Goal: Task Accomplishment & Management: Manage account settings

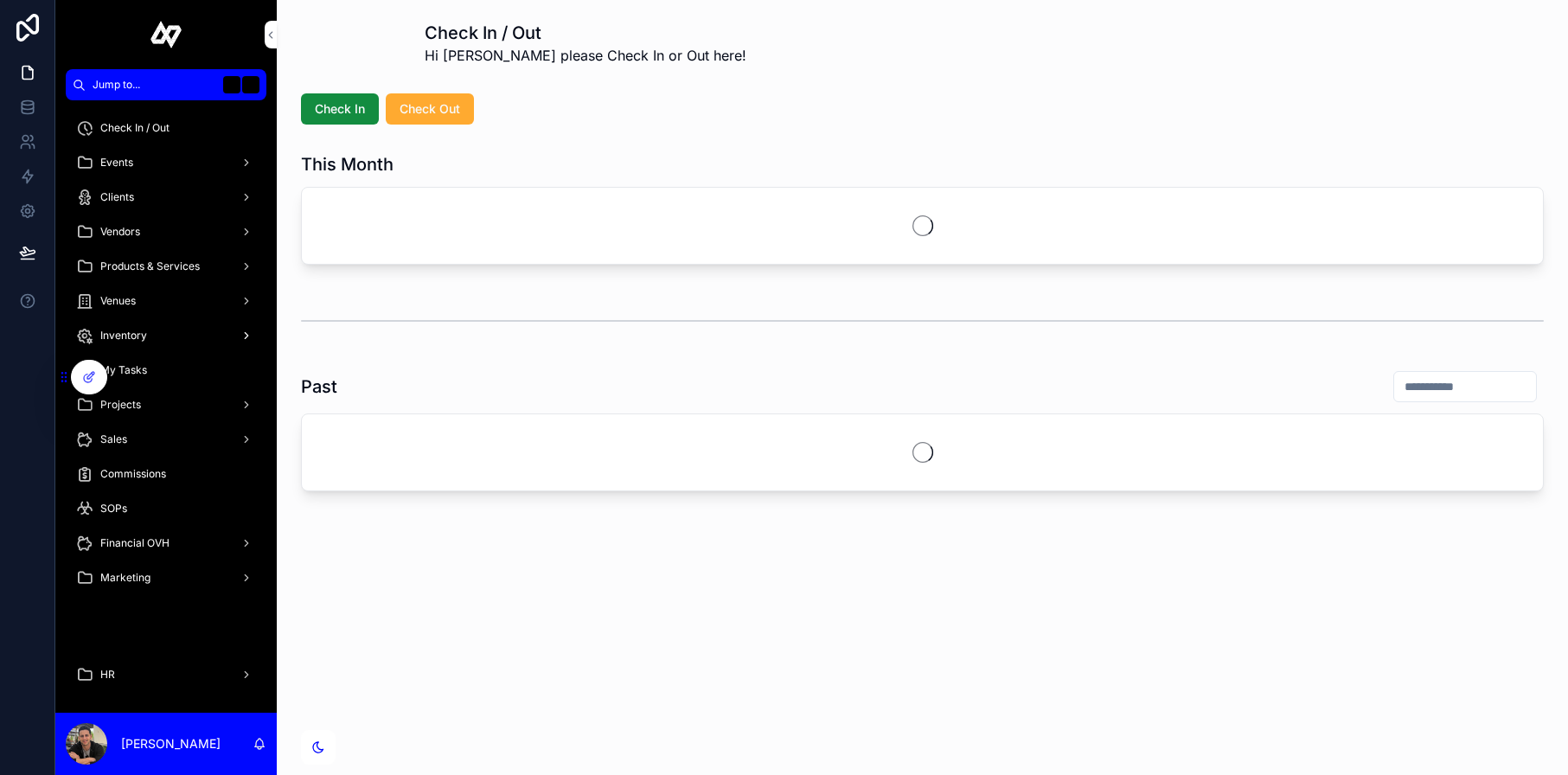
click at [179, 330] on div "Inventory" at bounding box center [166, 335] width 179 height 27
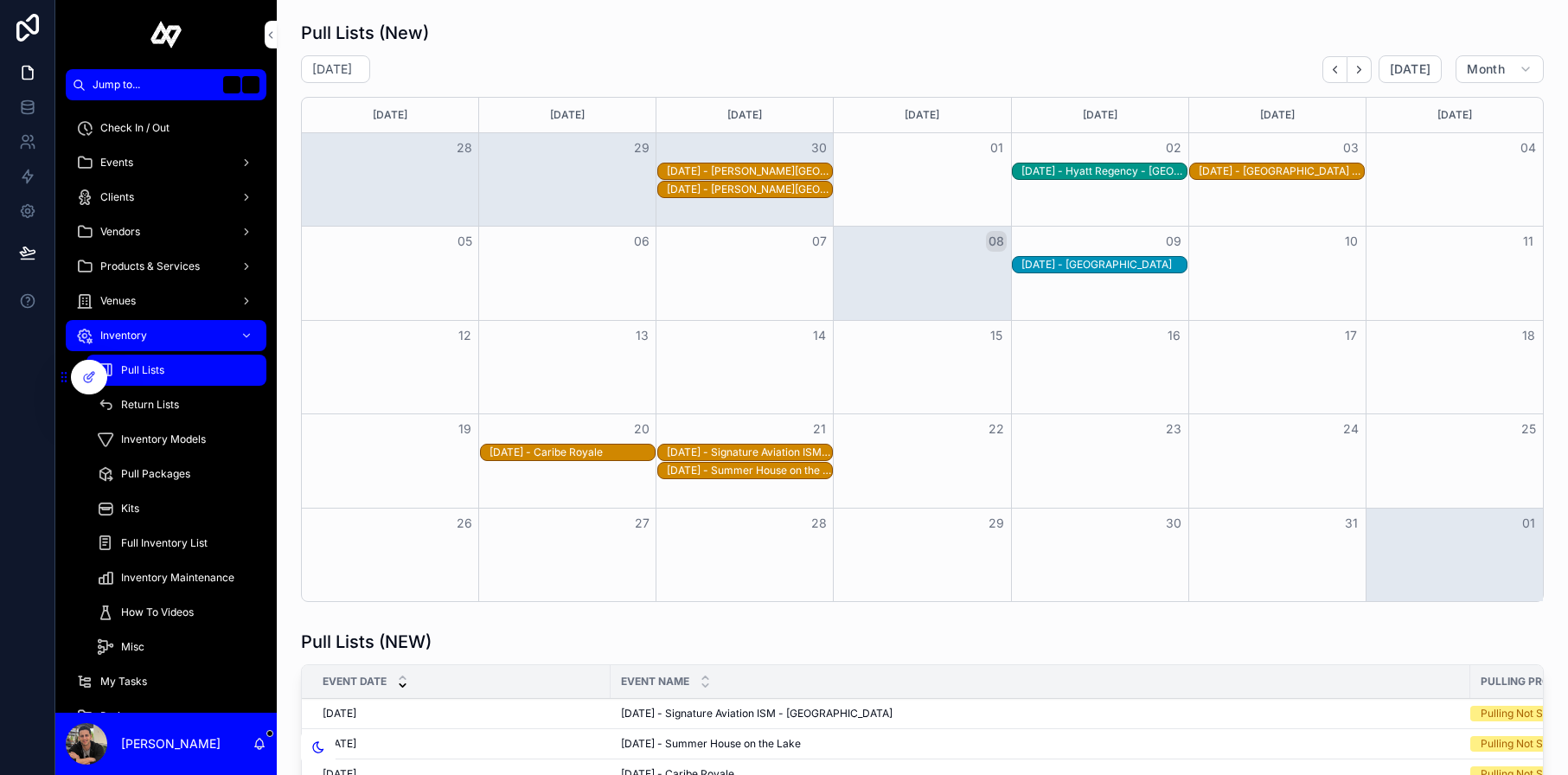
click at [181, 443] on span "Inventory Models" at bounding box center [163, 439] width 85 height 14
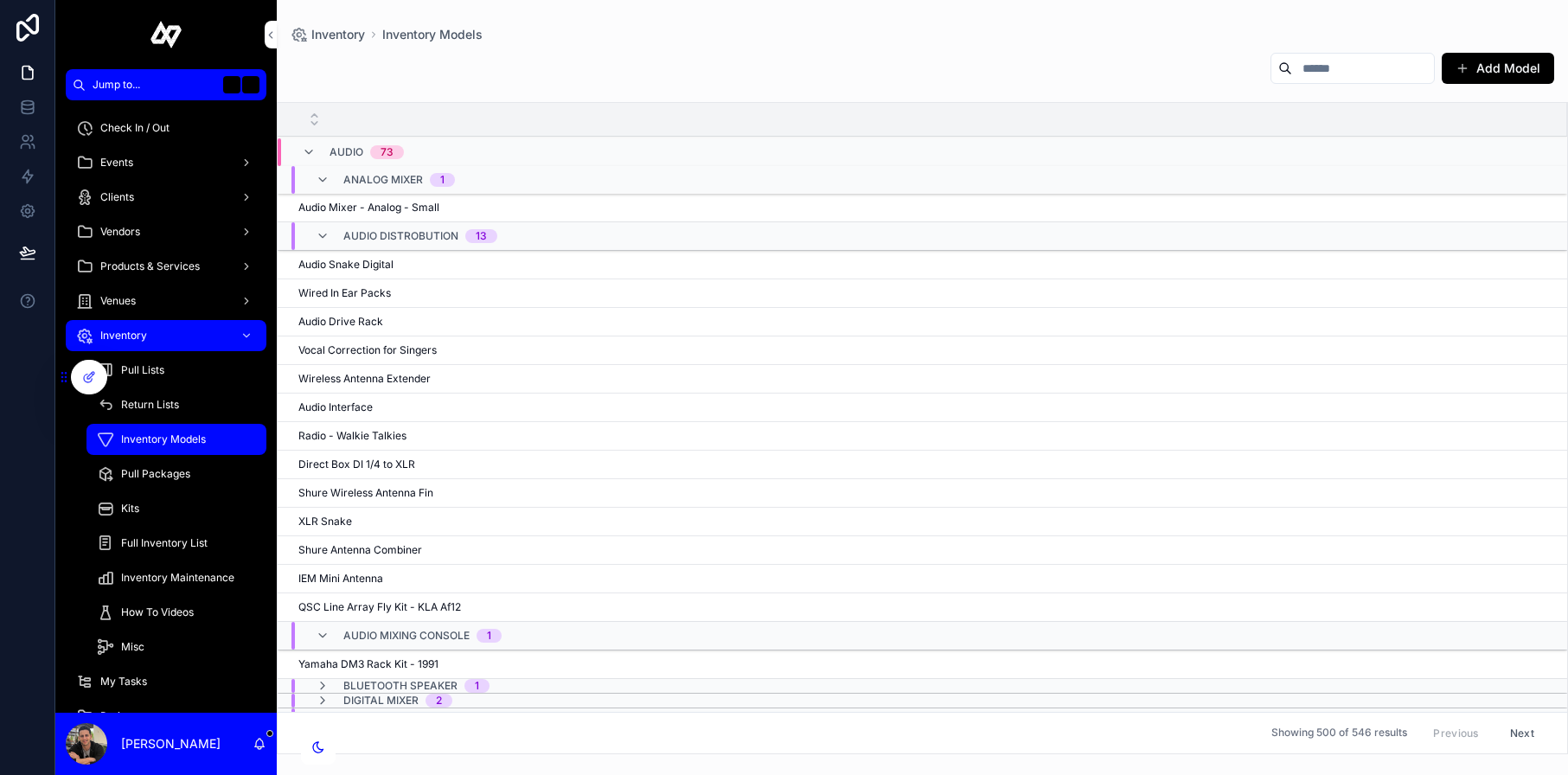
click at [1278, 73] on icon "scrollable content" at bounding box center [1285, 68] width 14 height 14
click at [1300, 72] on input "scrollable content" at bounding box center [1362, 68] width 141 height 24
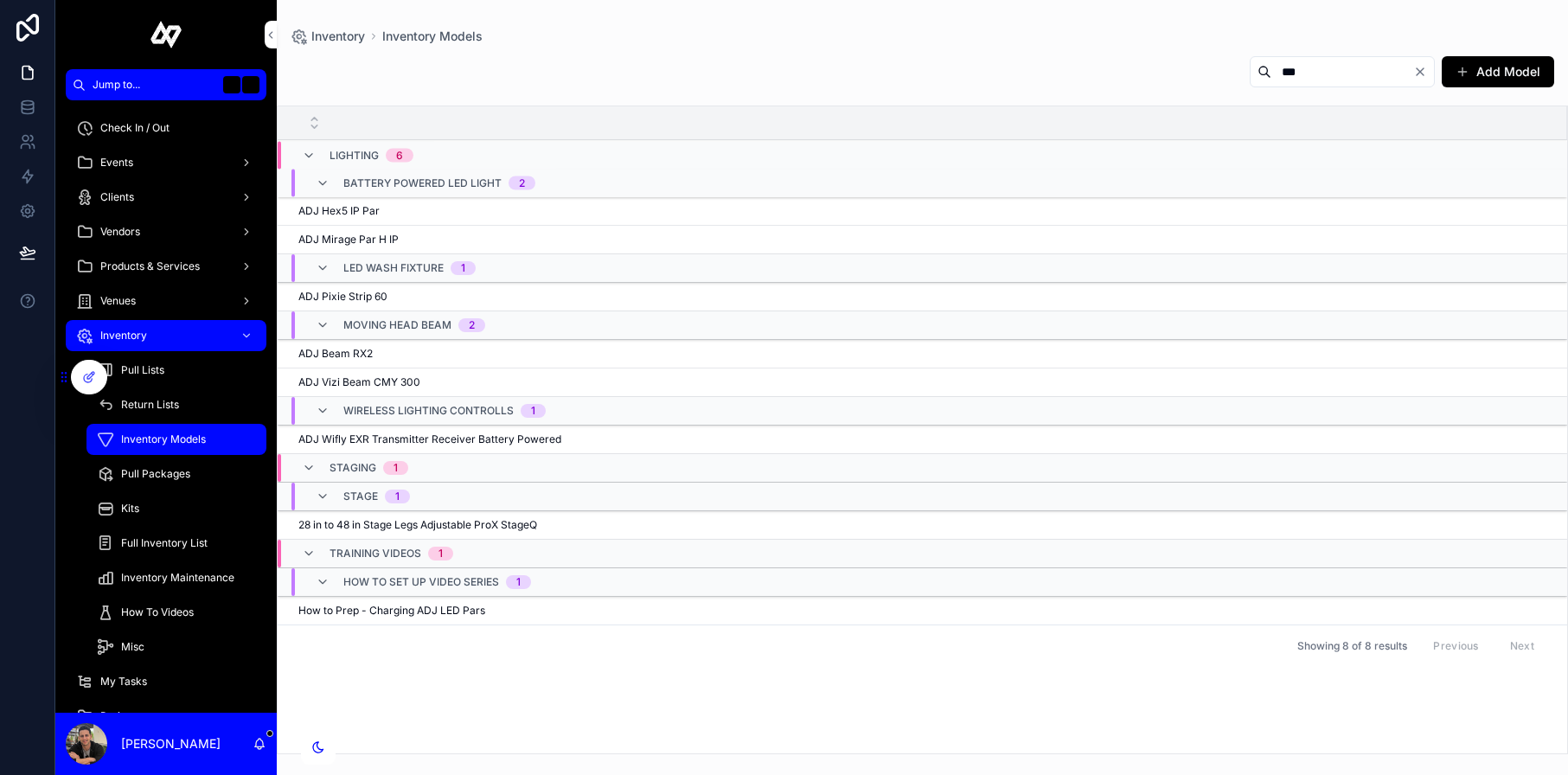
click at [462, 216] on div "ADJ Hex5 IP Par ADJ Hex5 IP Par" at bounding box center [922, 211] width 1248 height 14
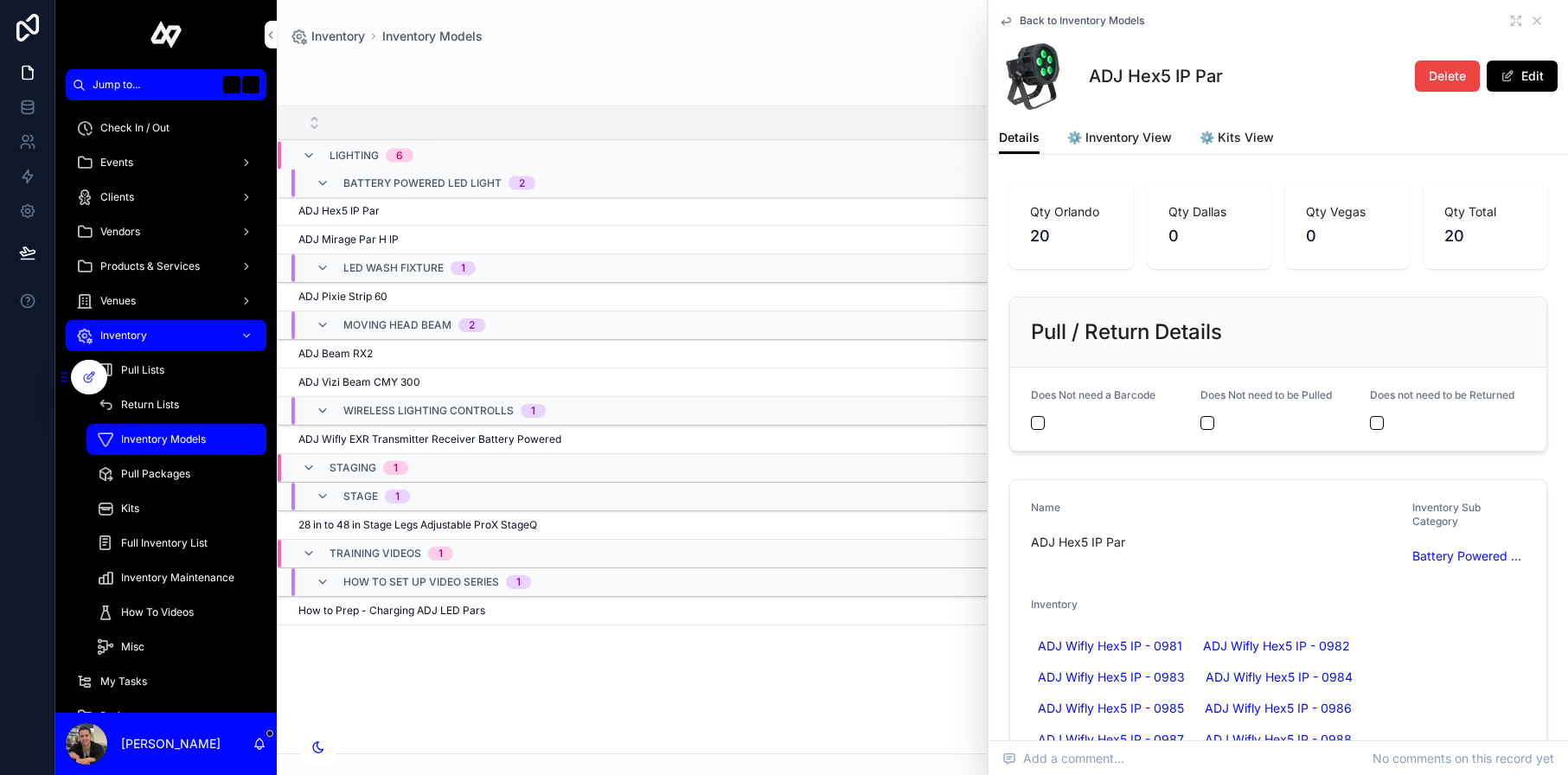
click at [455, 241] on div "ADJ Mirage Par H IP ADJ Mirage Par H IP" at bounding box center [922, 240] width 1248 height 14
click at [1534, 24] on icon "scrollable content" at bounding box center [1537, 20] width 14 height 14
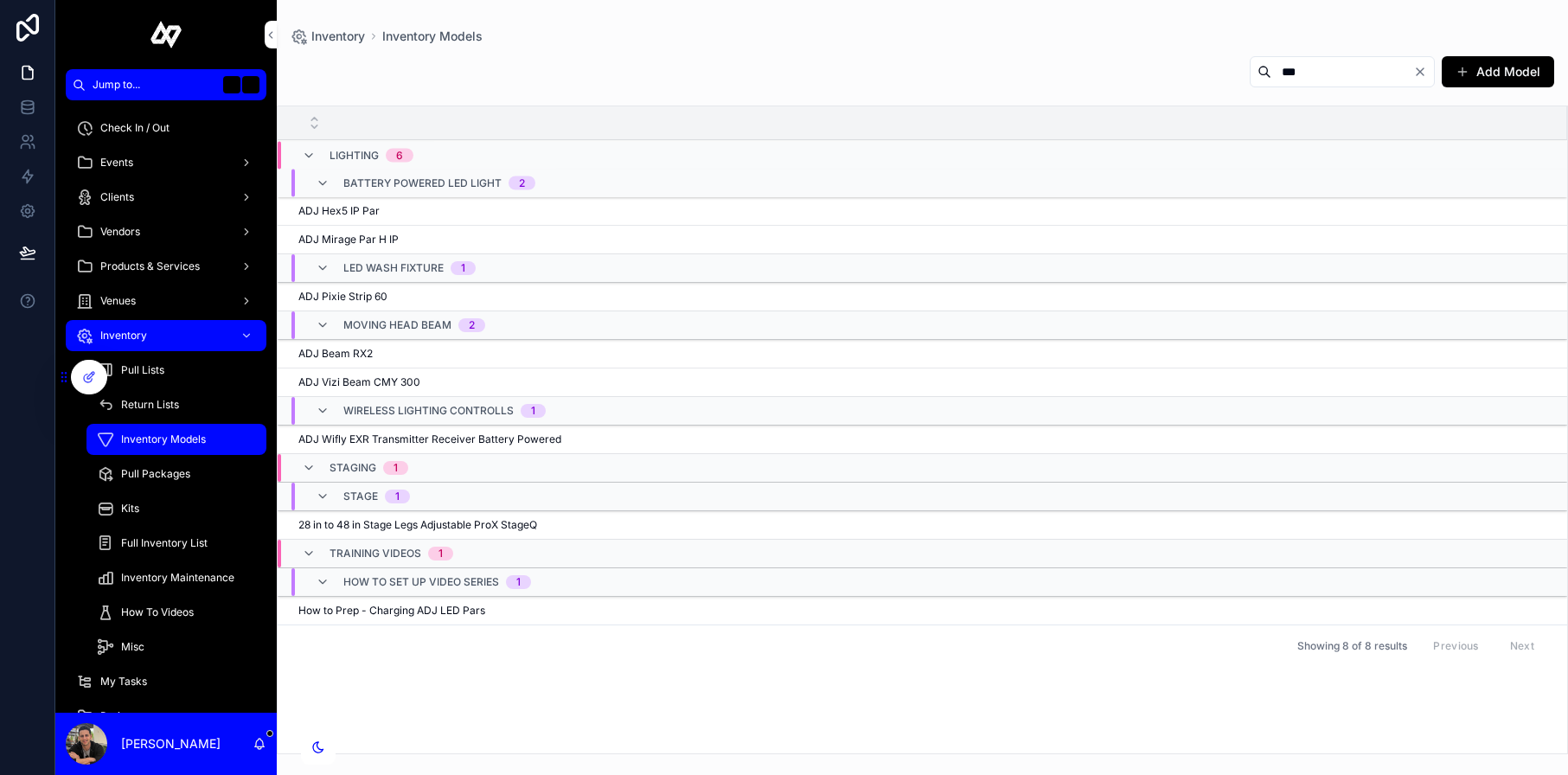
click at [1320, 68] on input "***" at bounding box center [1342, 71] width 141 height 24
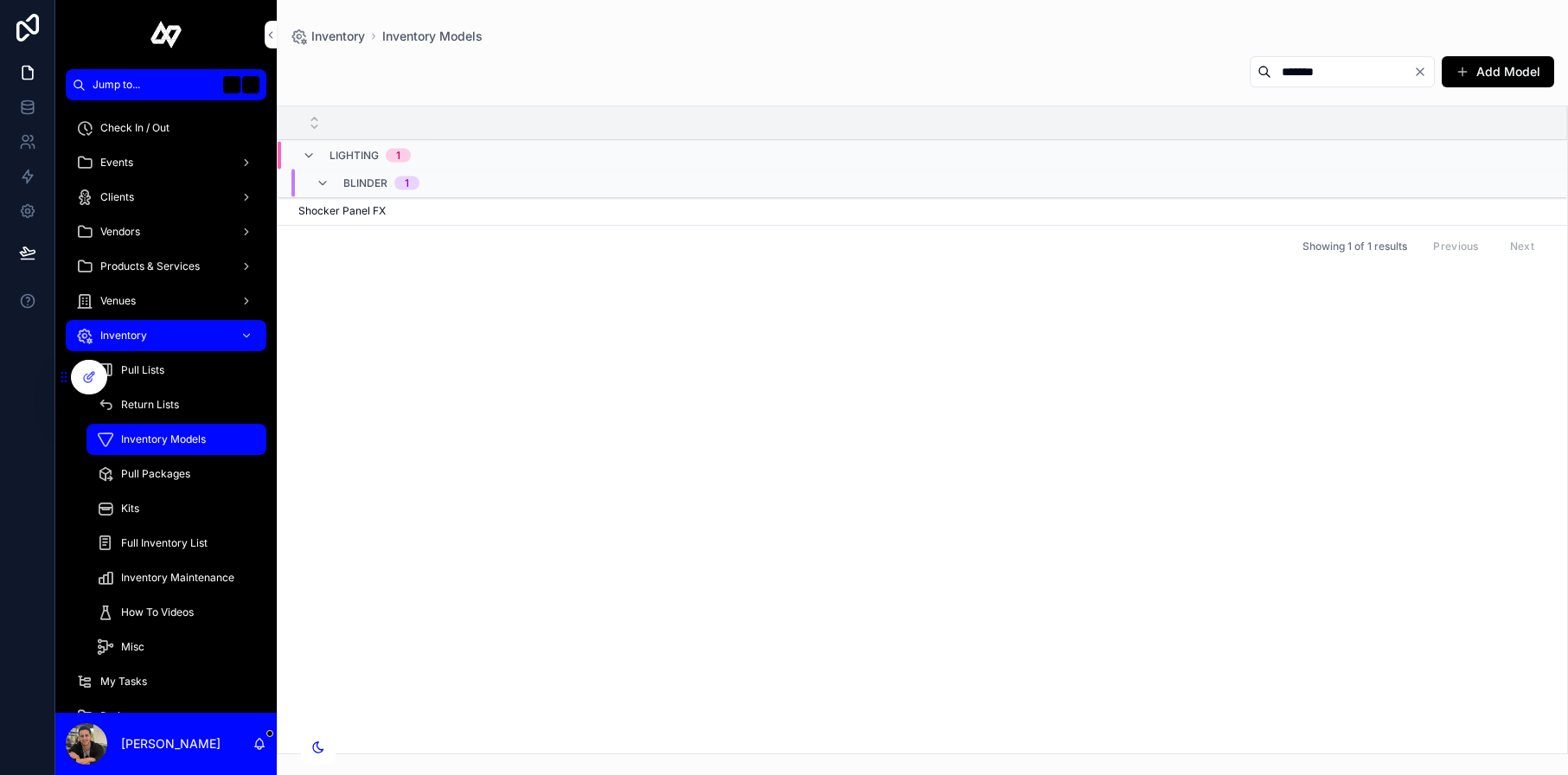
click at [386, 208] on div "Shocker Panel FX Shocker Panel FX" at bounding box center [922, 211] width 1248 height 14
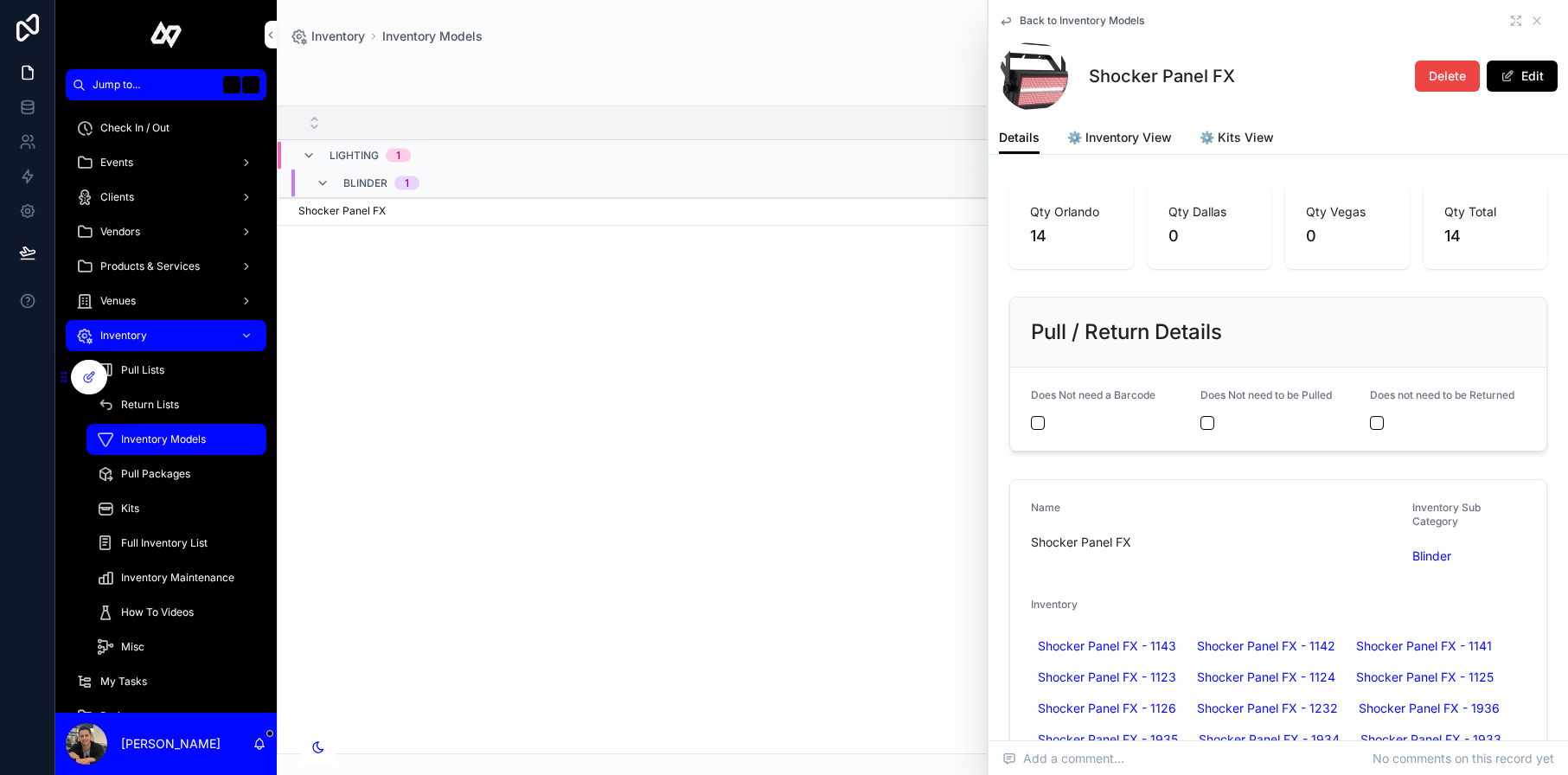
click at [1076, 249] on div "Qty Orlando 14" at bounding box center [1072, 225] width 125 height 87
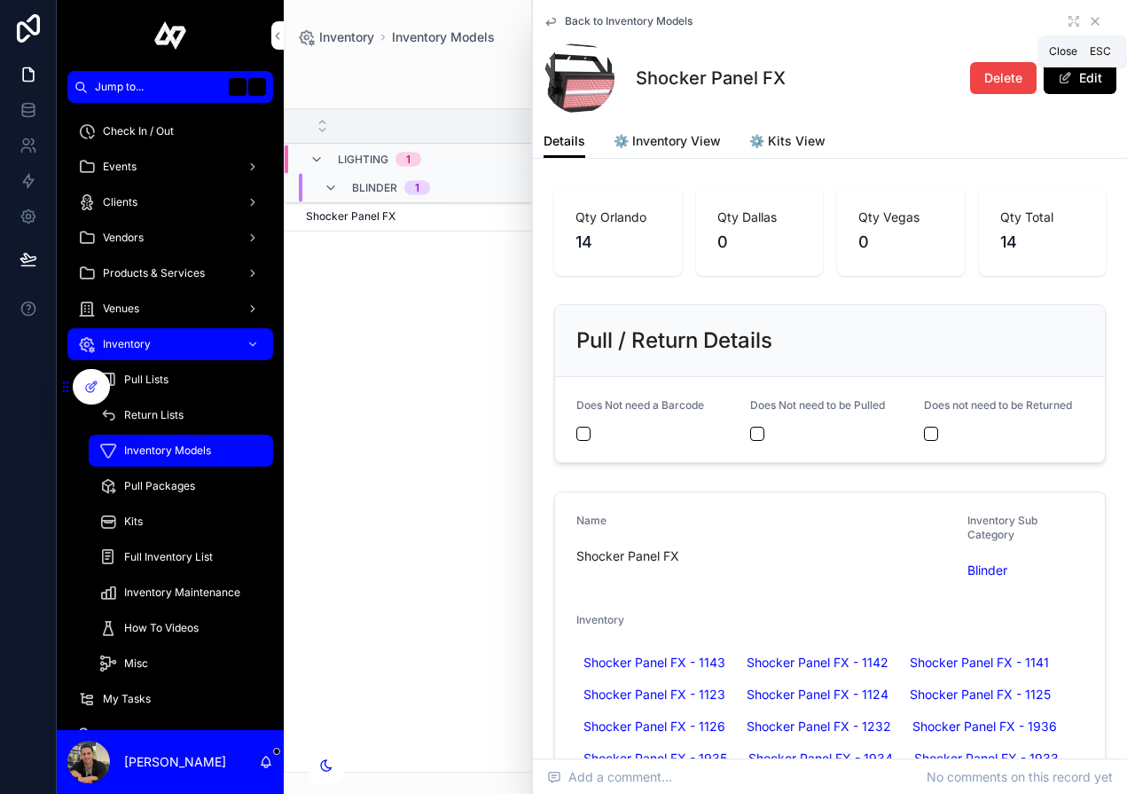
click at [1098, 17] on icon "scrollable content" at bounding box center [1095, 21] width 14 height 14
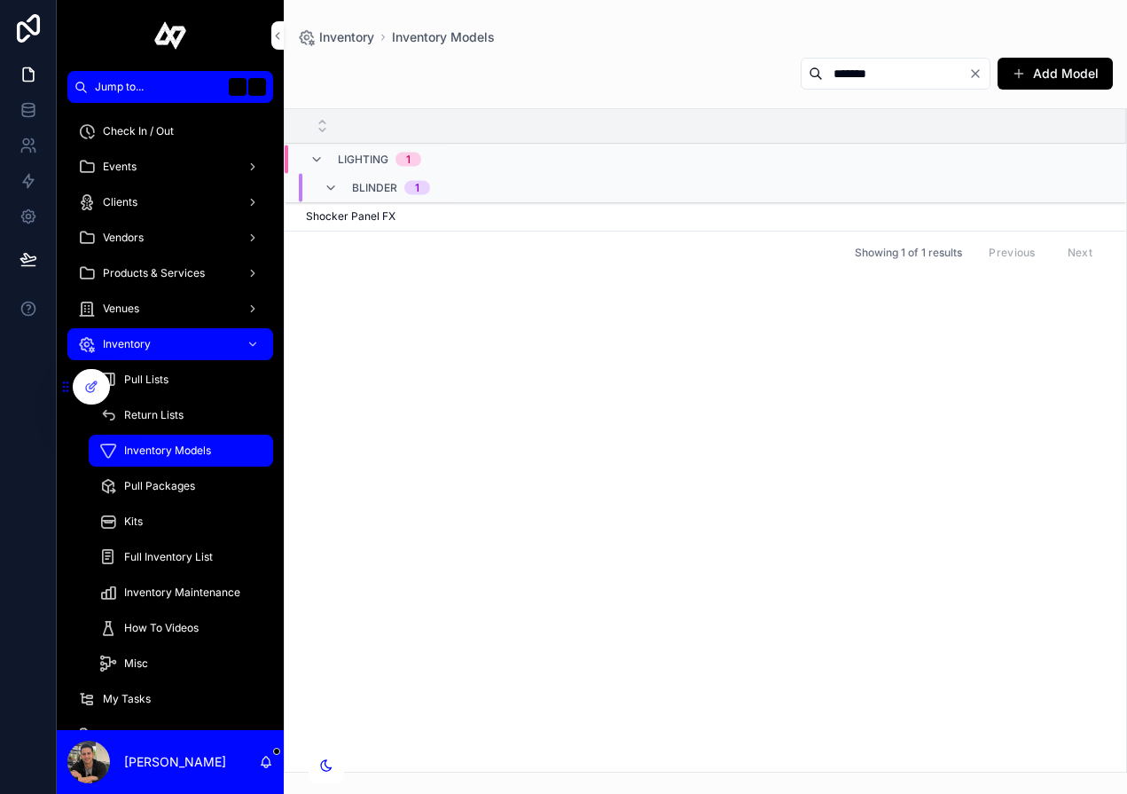
click at [921, 67] on input "*******" at bounding box center [895, 73] width 145 height 25
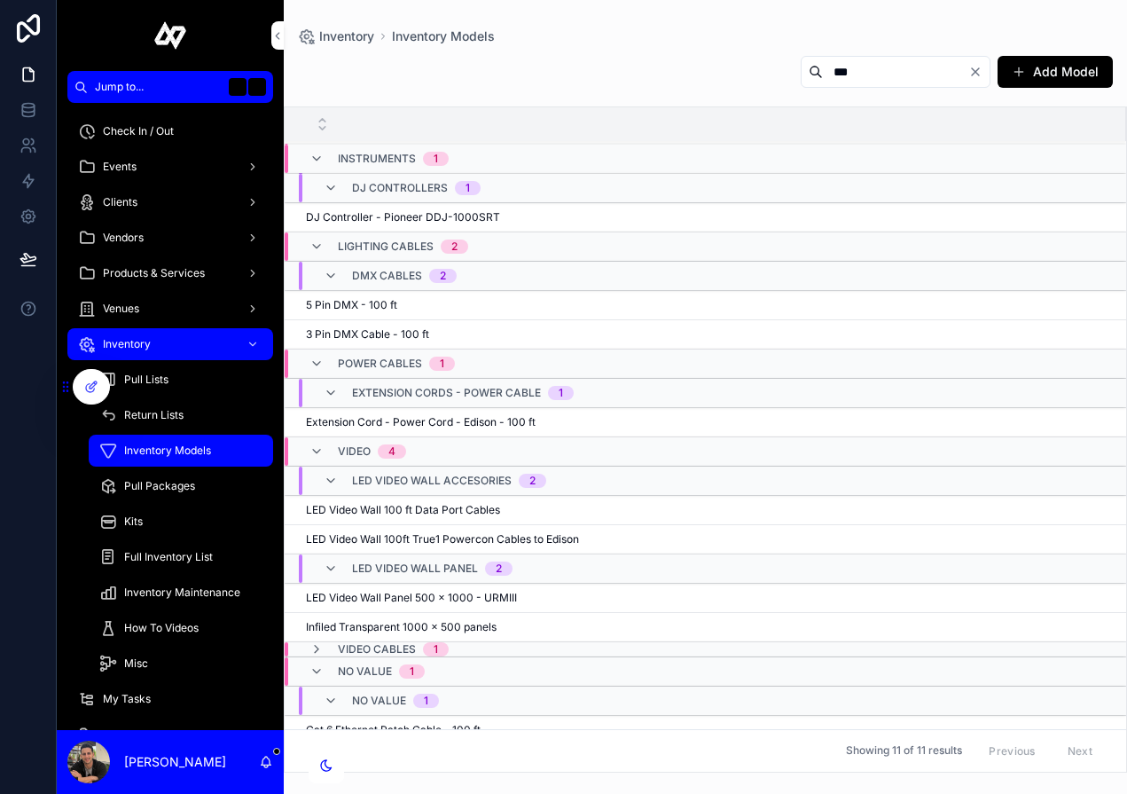
scroll to position [100, 0]
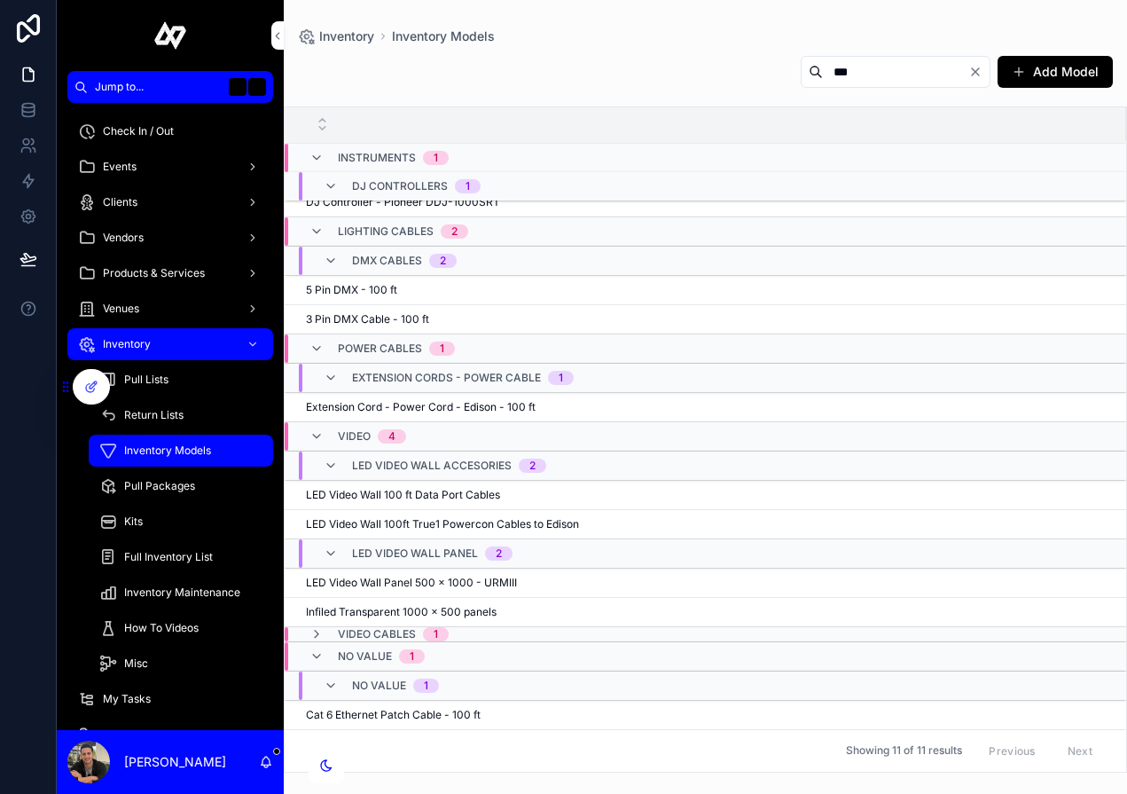
click at [406, 715] on span "Cat 6 Ethernet Patch Cable - 100 ft" at bounding box center [393, 715] width 175 height 14
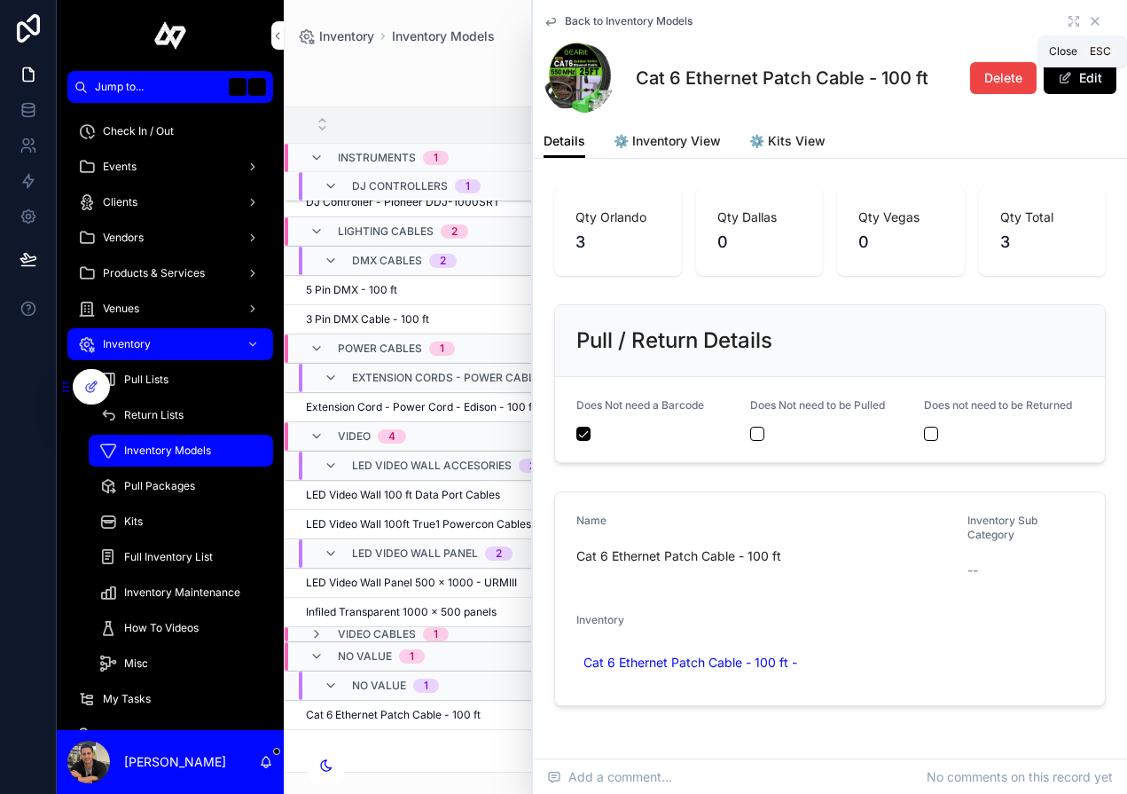
click at [1096, 14] on icon "scrollable content" at bounding box center [1095, 21] width 14 height 14
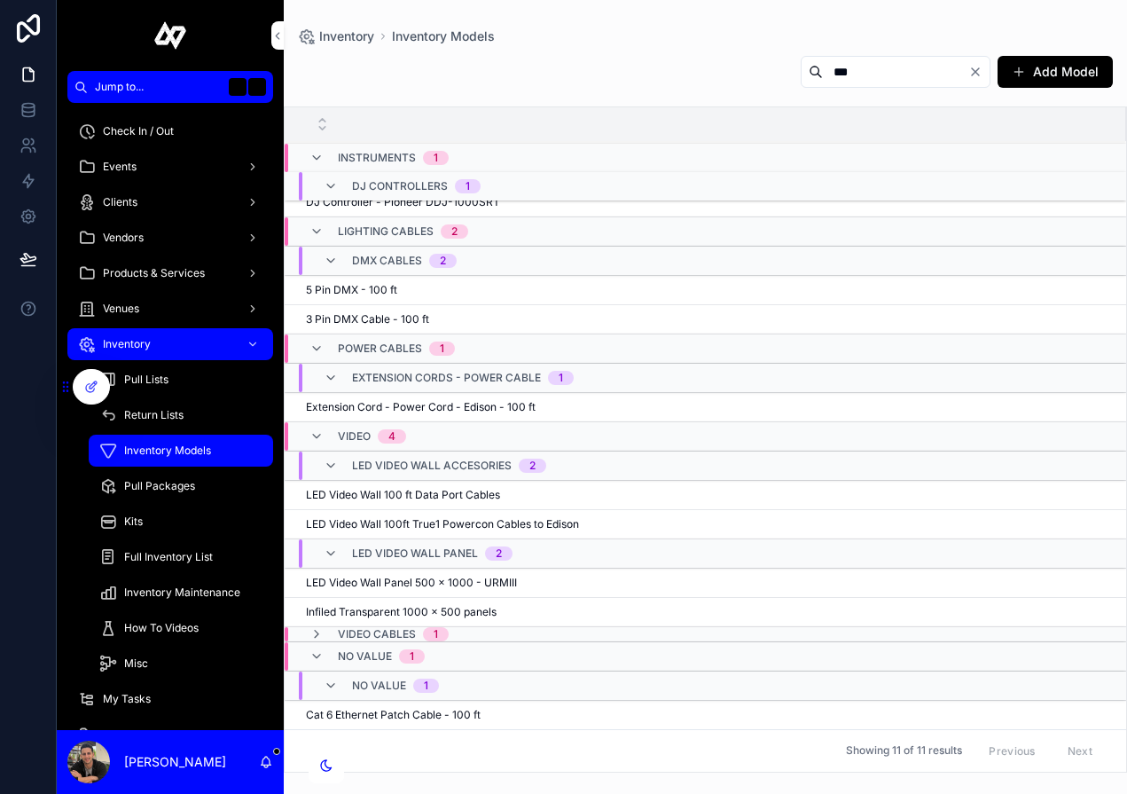
click at [455, 494] on span "LED Video Wall 100 ft Data Port Cables" at bounding box center [403, 495] width 194 height 14
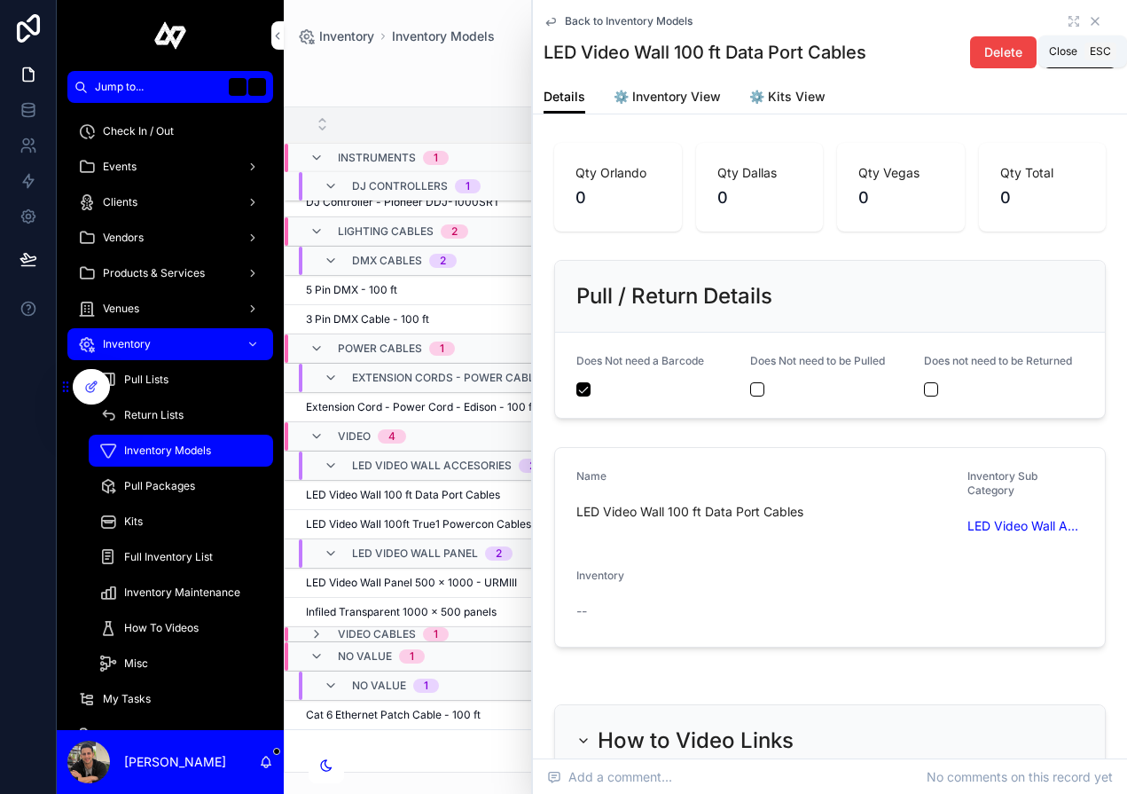
click at [1097, 20] on icon "scrollable content" at bounding box center [1095, 21] width 7 height 7
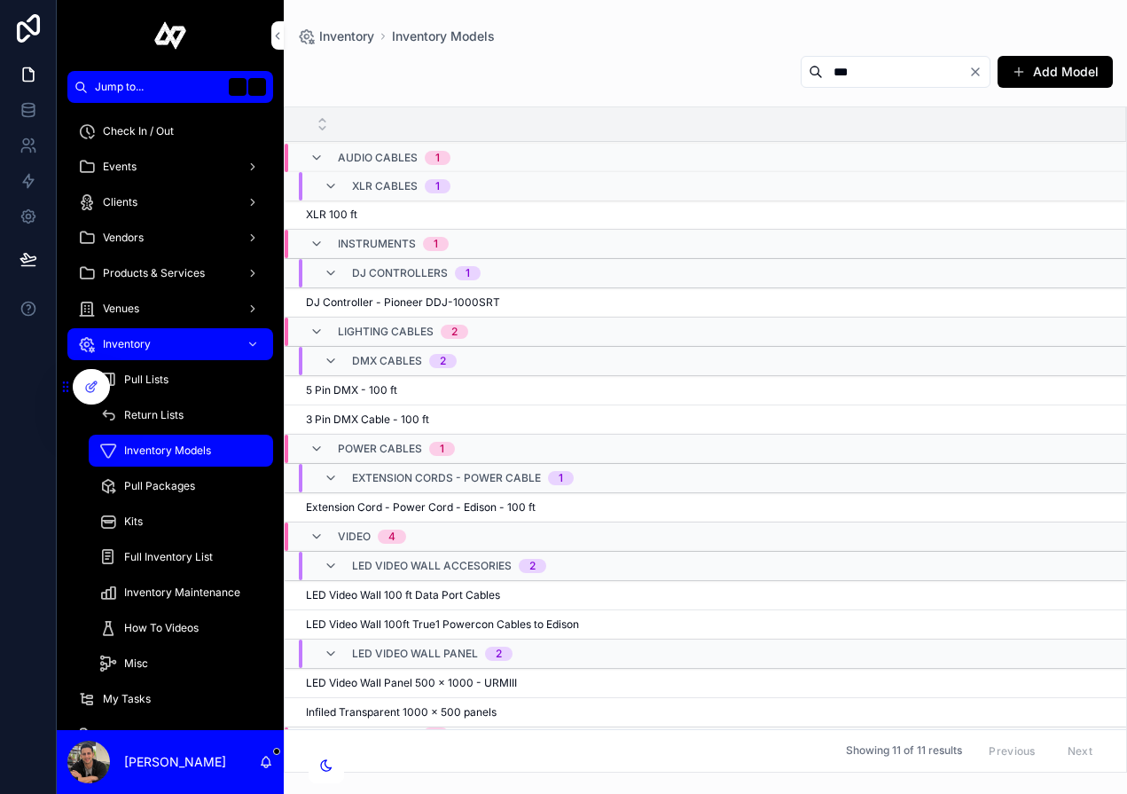
drag, startPoint x: 862, startPoint y: 75, endPoint x: 787, endPoint y: 66, distance: 76.0
click at [801, 66] on div "***" at bounding box center [896, 72] width 190 height 32
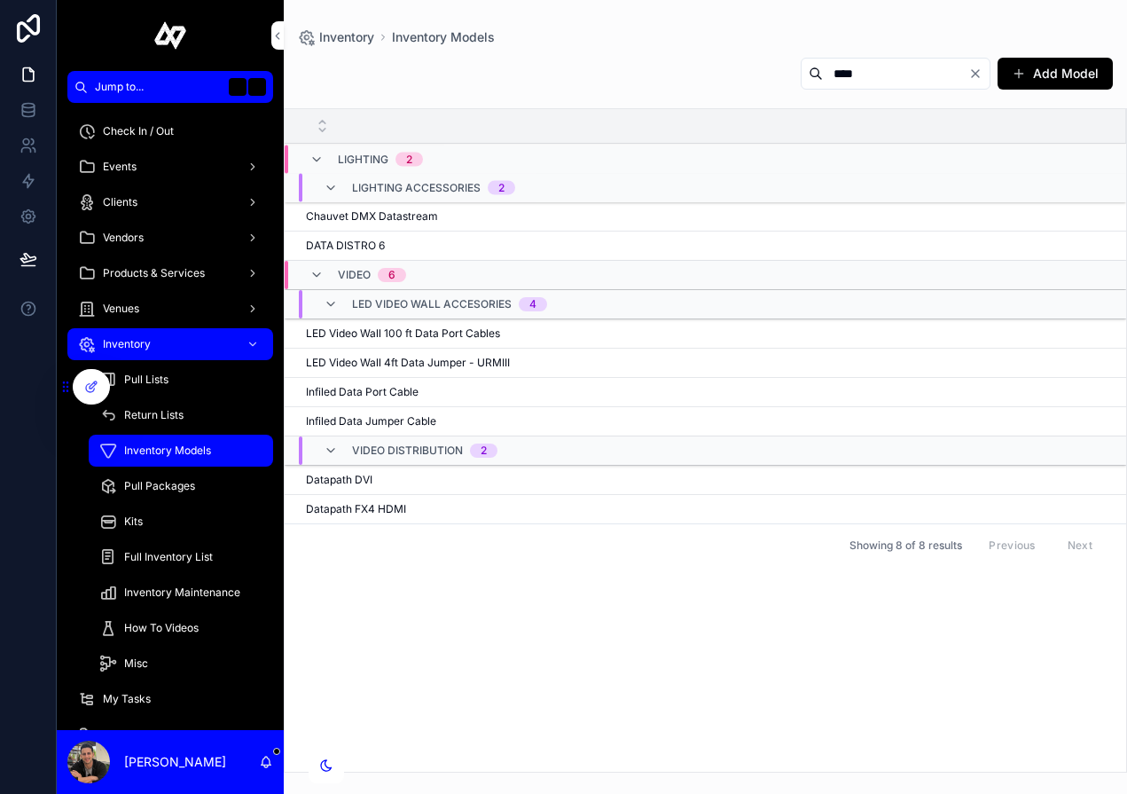
drag, startPoint x: 875, startPoint y: 79, endPoint x: 779, endPoint y: 54, distance: 99.8
click at [779, 54] on div "**** Add Model Lighting 2 Lighting Accessories 2 Chauvet DMX Datastream Chauvet…" at bounding box center [705, 409] width 843 height 726
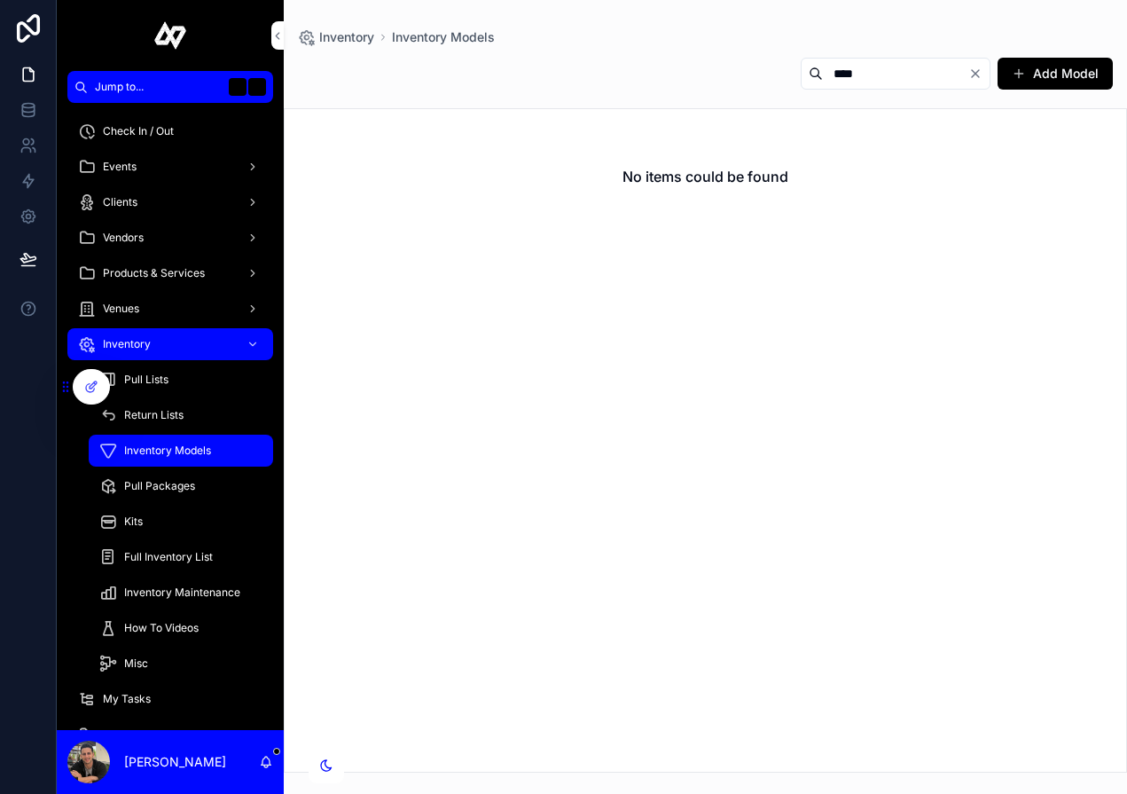
type input "****"
click at [978, 79] on icon "Clear" at bounding box center [975, 74] width 14 height 14
click at [953, 74] on input "scrollable content" at bounding box center [916, 73] width 145 height 25
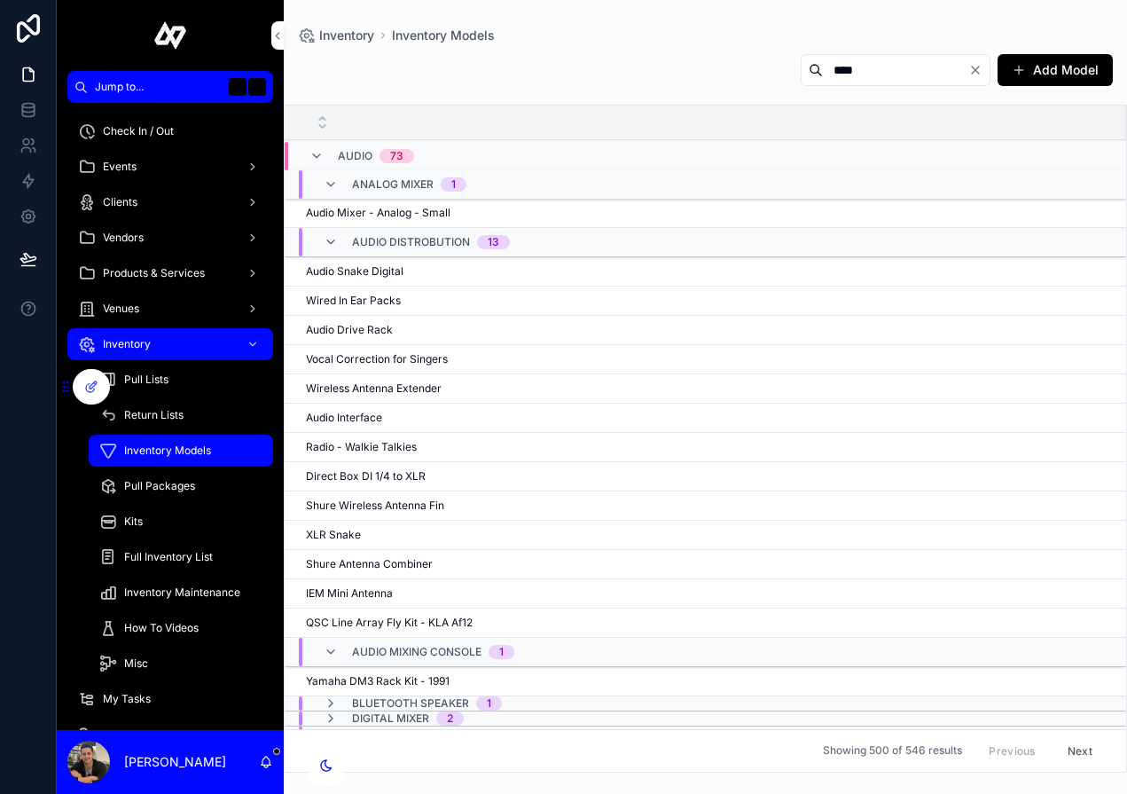
type input "****"
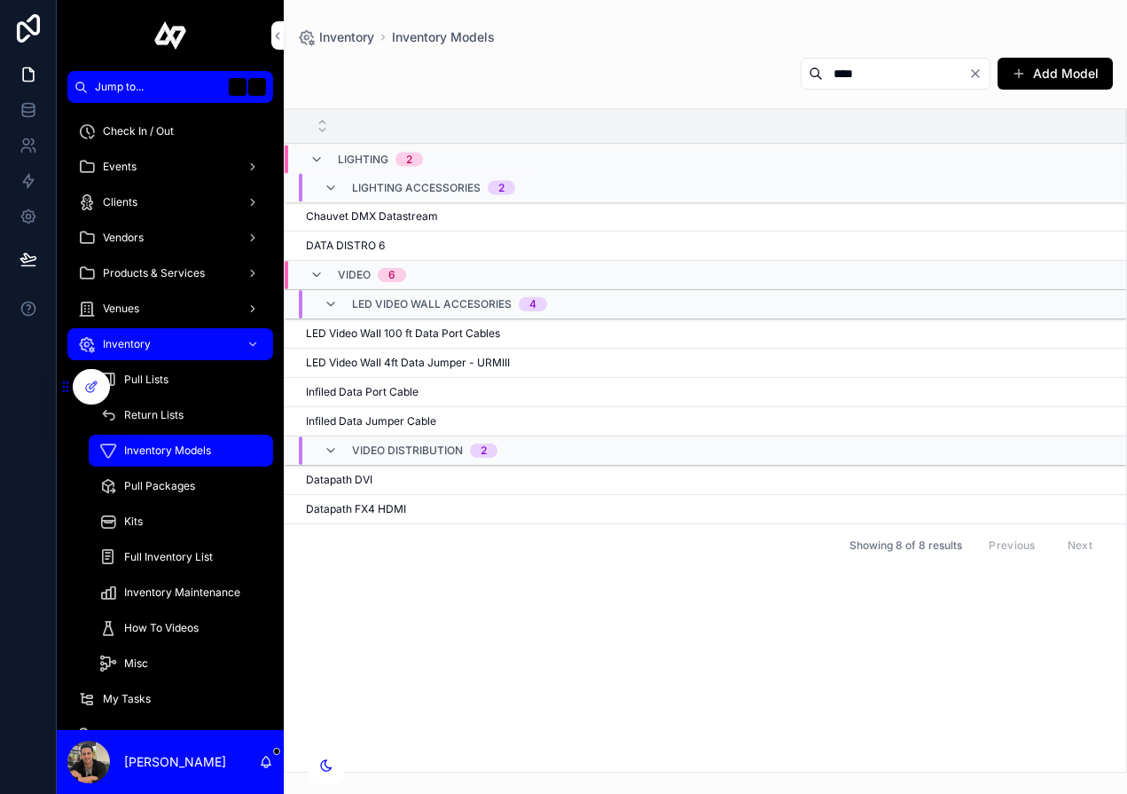
click at [438, 337] on span "LED Video Wall 100 ft Data Port Cables" at bounding box center [403, 333] width 194 height 14
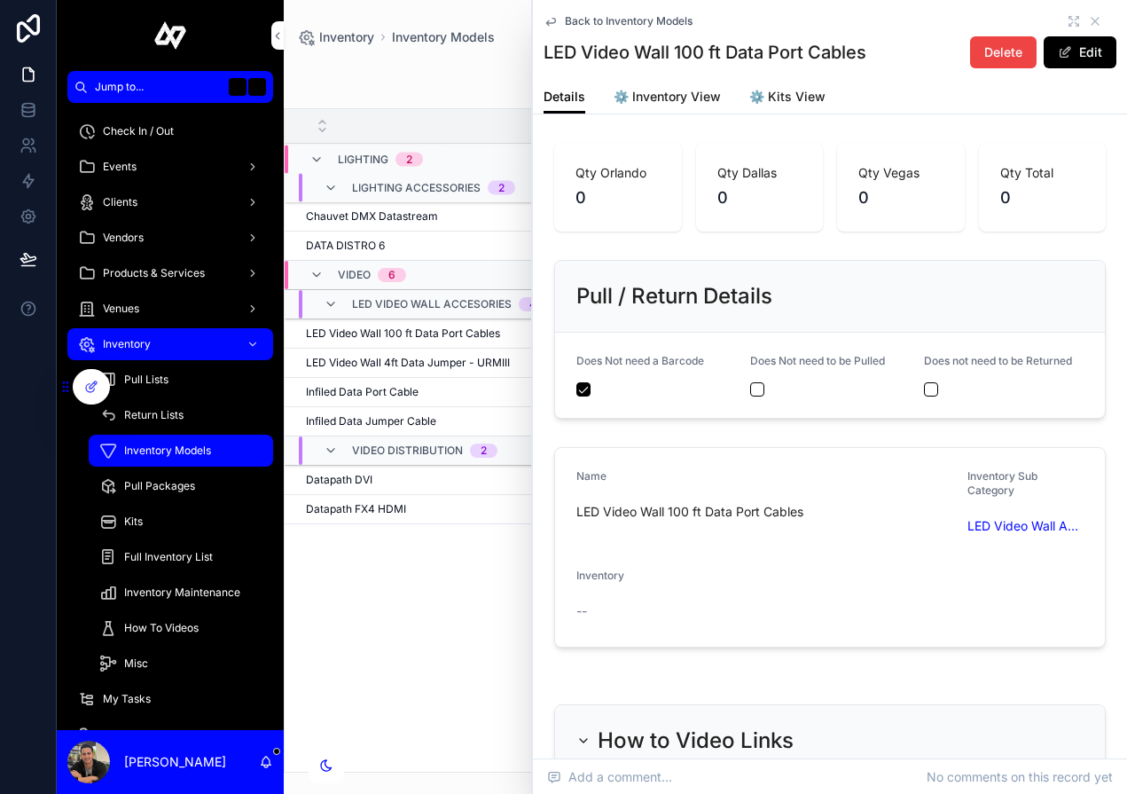
click at [393, 391] on span "Infiled Data Port Cable" at bounding box center [362, 392] width 113 height 14
click at [396, 415] on span "Infiled Data Jumper Cable" at bounding box center [371, 421] width 130 height 14
click at [405, 392] on span "Infiled Data Port Cable" at bounding box center [362, 392] width 113 height 14
click at [428, 330] on span "LED Video Wall 100 ft Data Port Cables" at bounding box center [403, 333] width 194 height 14
click at [1091, 55] on button "Edit" at bounding box center [1080, 52] width 73 height 32
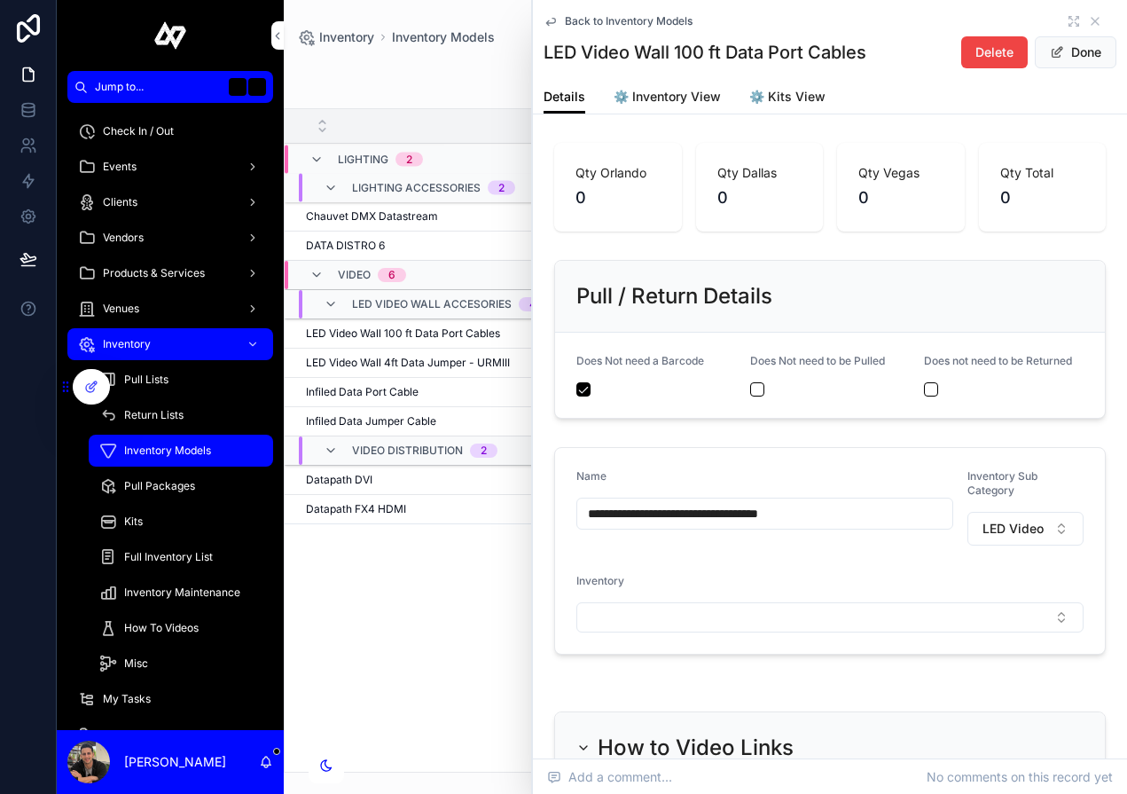
click at [819, 516] on input "**********" at bounding box center [764, 513] width 375 height 25
type input "**********"
click at [1098, 68] on button "Done" at bounding box center [1076, 52] width 82 height 32
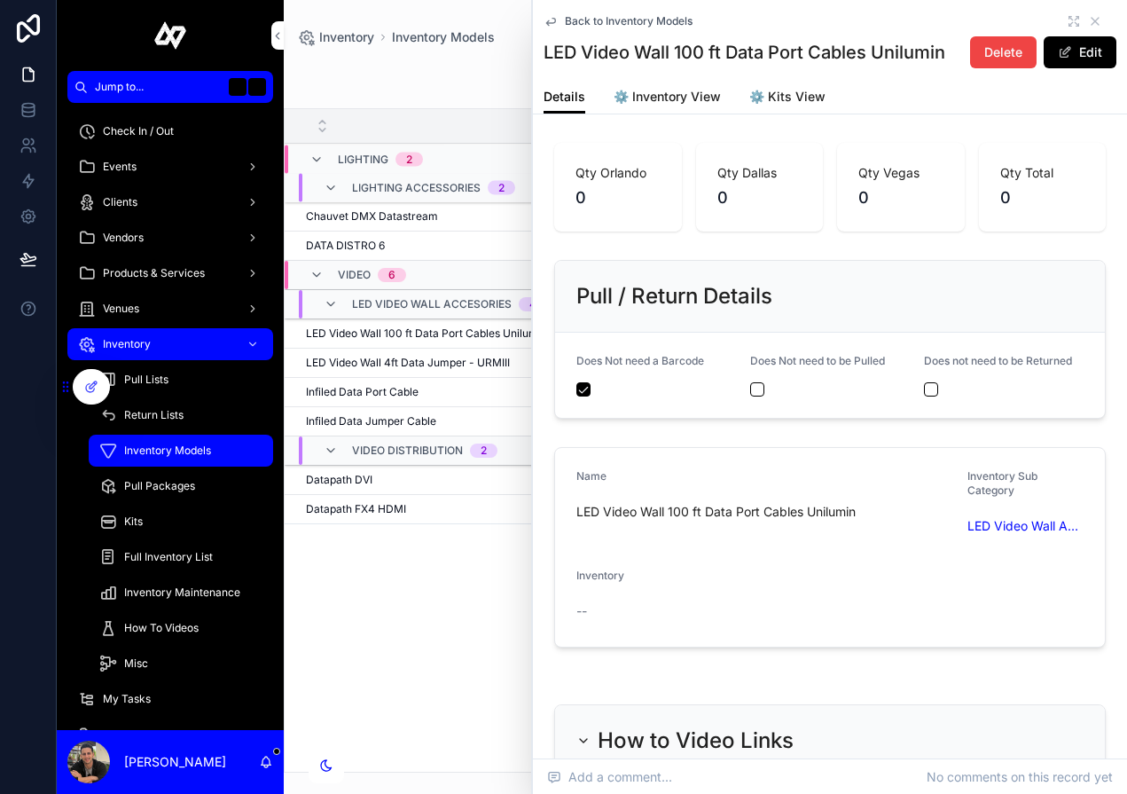
click at [452, 560] on div "Showing 8 of 8 results Previous Next" at bounding box center [706, 544] width 842 height 43
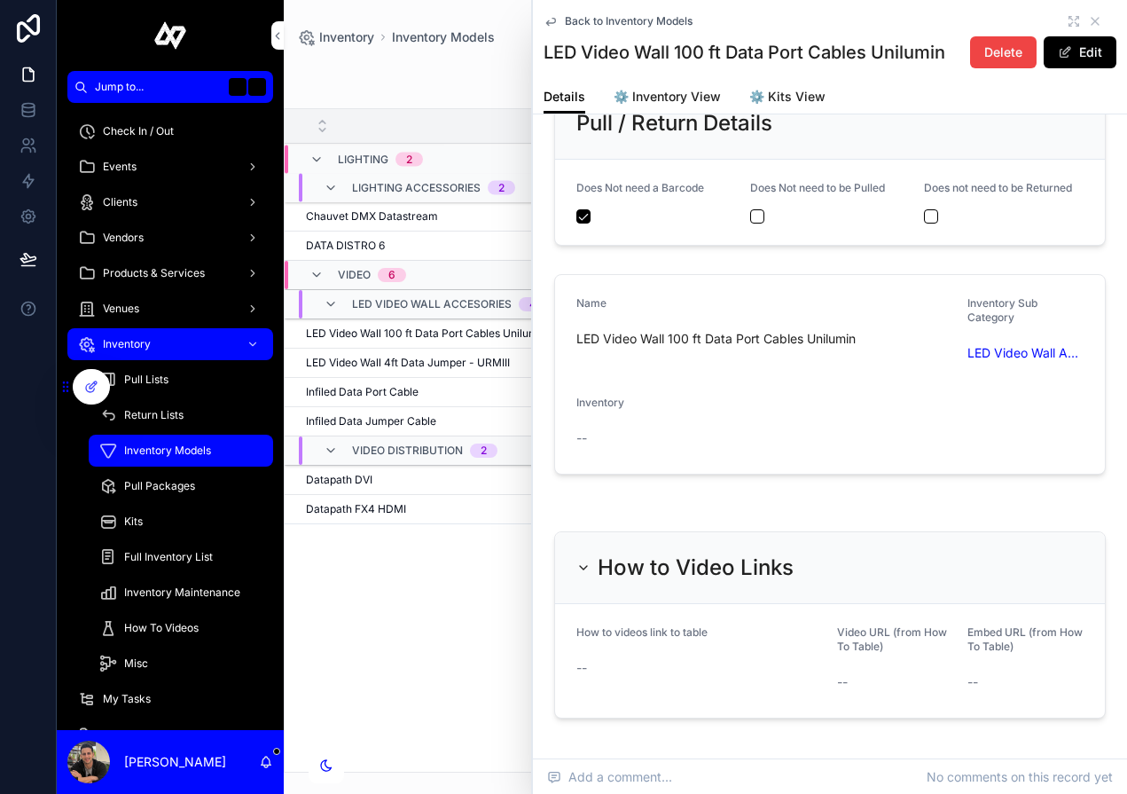
scroll to position [76, 0]
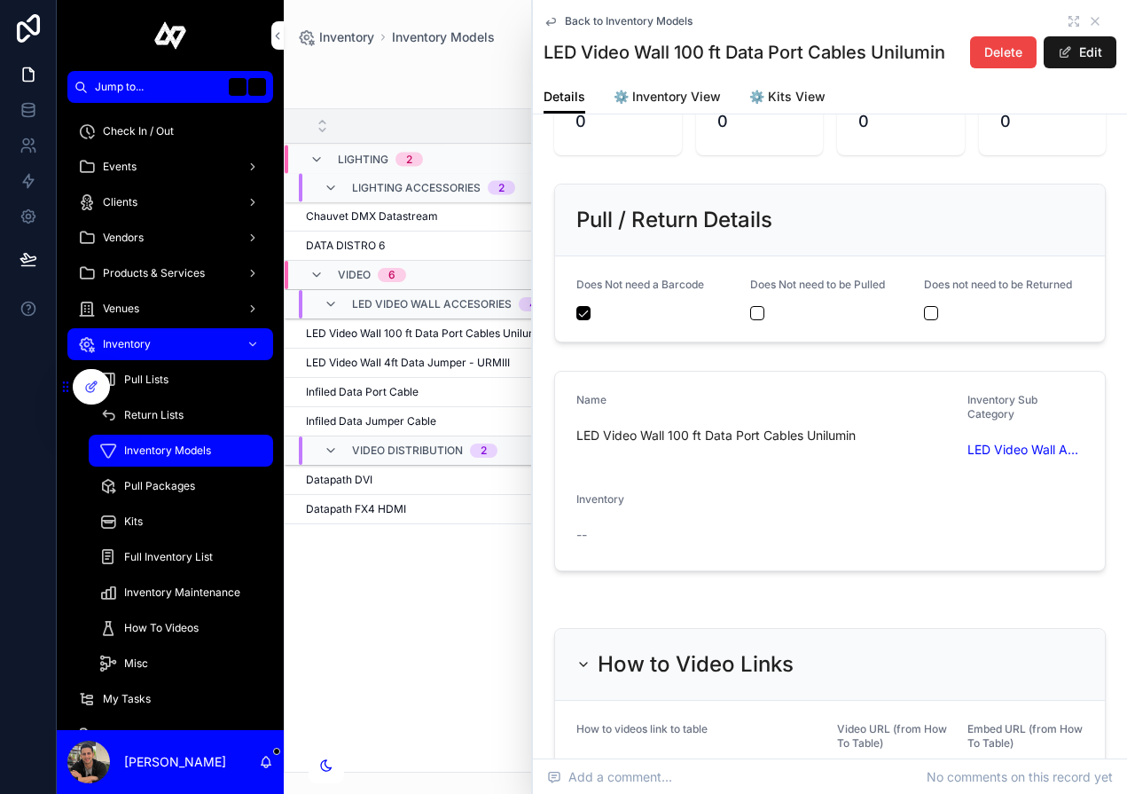
click at [1096, 55] on button "Edit" at bounding box center [1080, 52] width 73 height 32
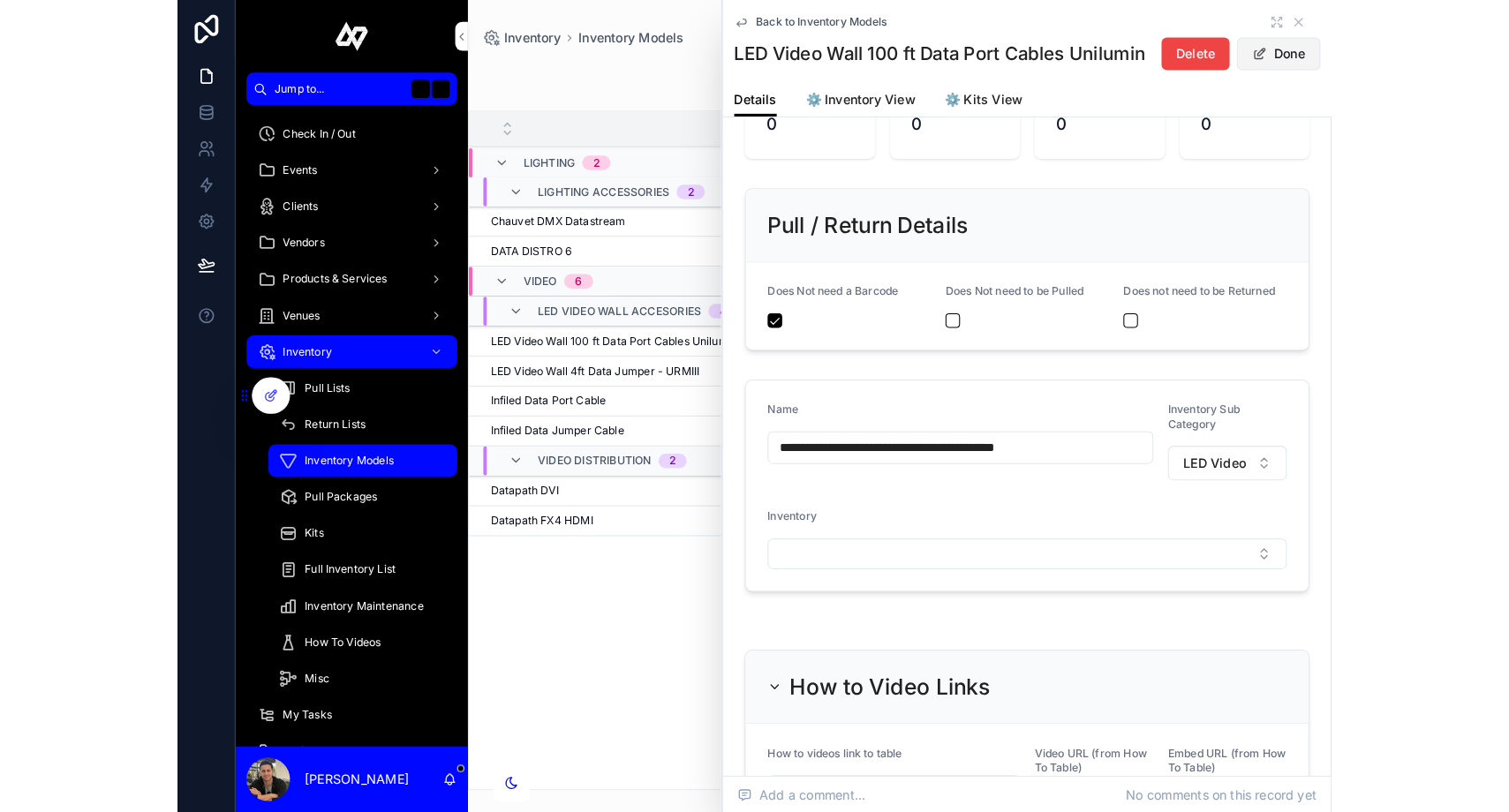
scroll to position [114, 0]
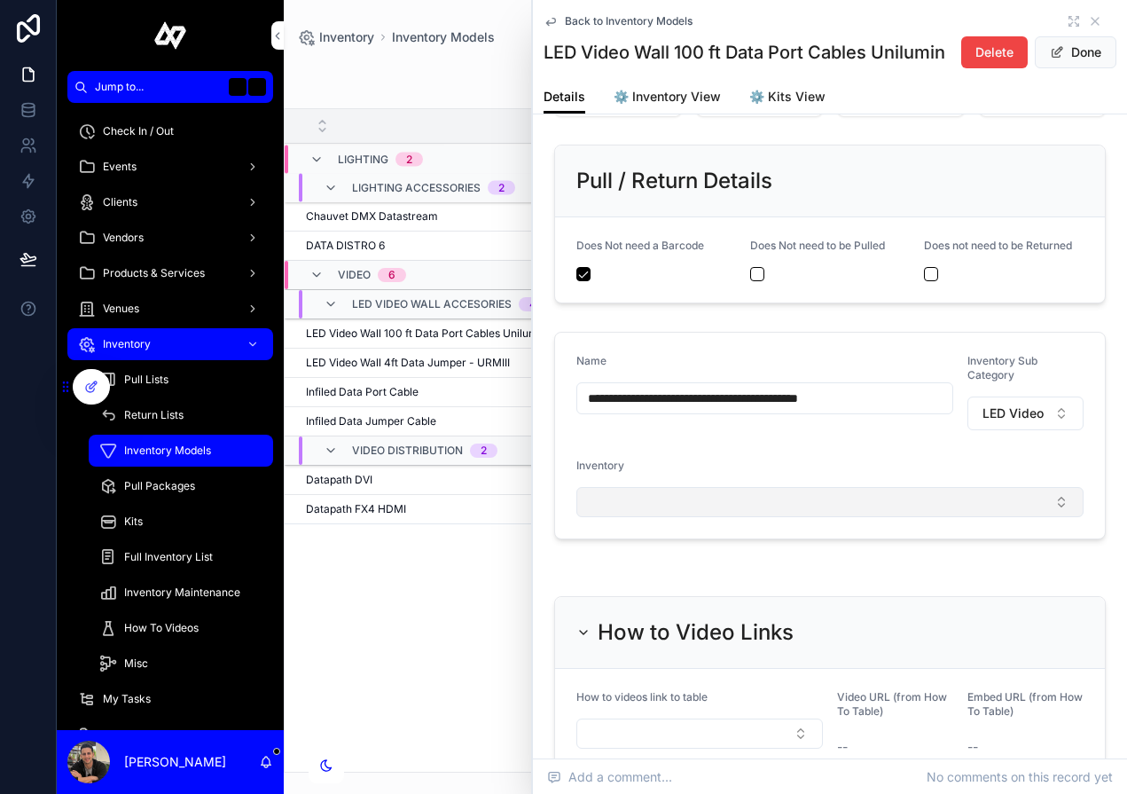
click at [789, 517] on button "Select Button" at bounding box center [829, 502] width 507 height 30
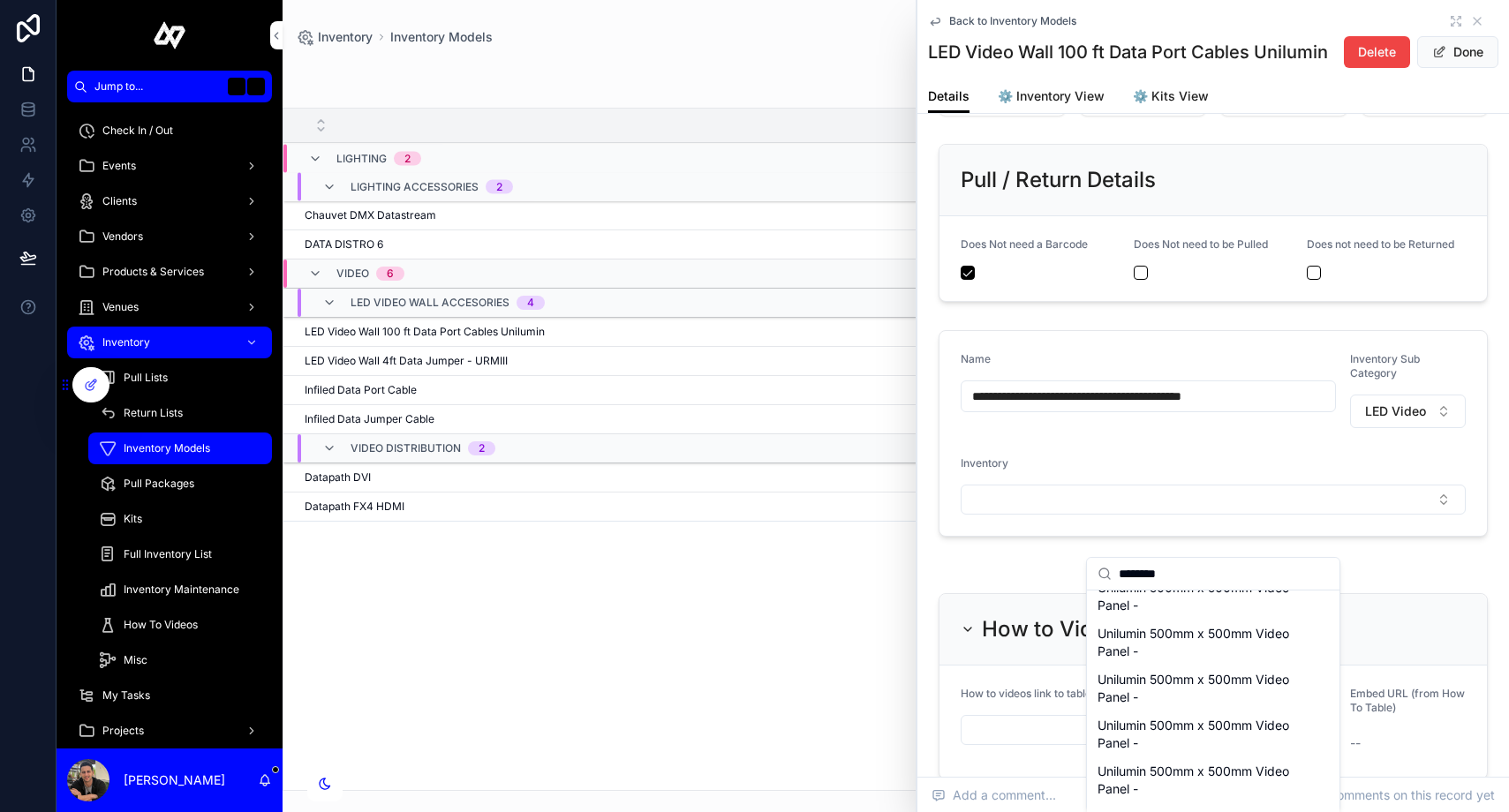
scroll to position [400, 0]
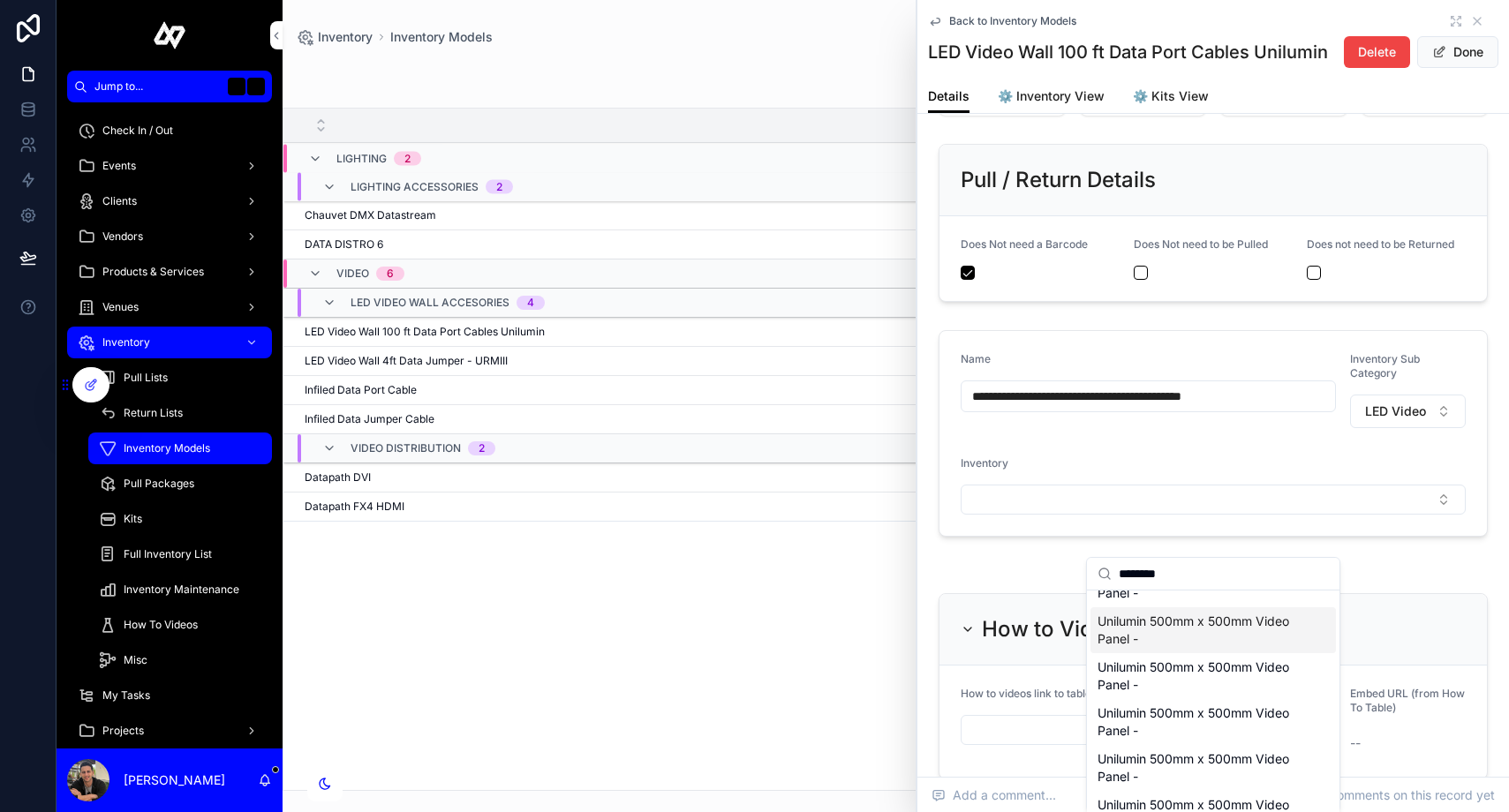
type input "********"
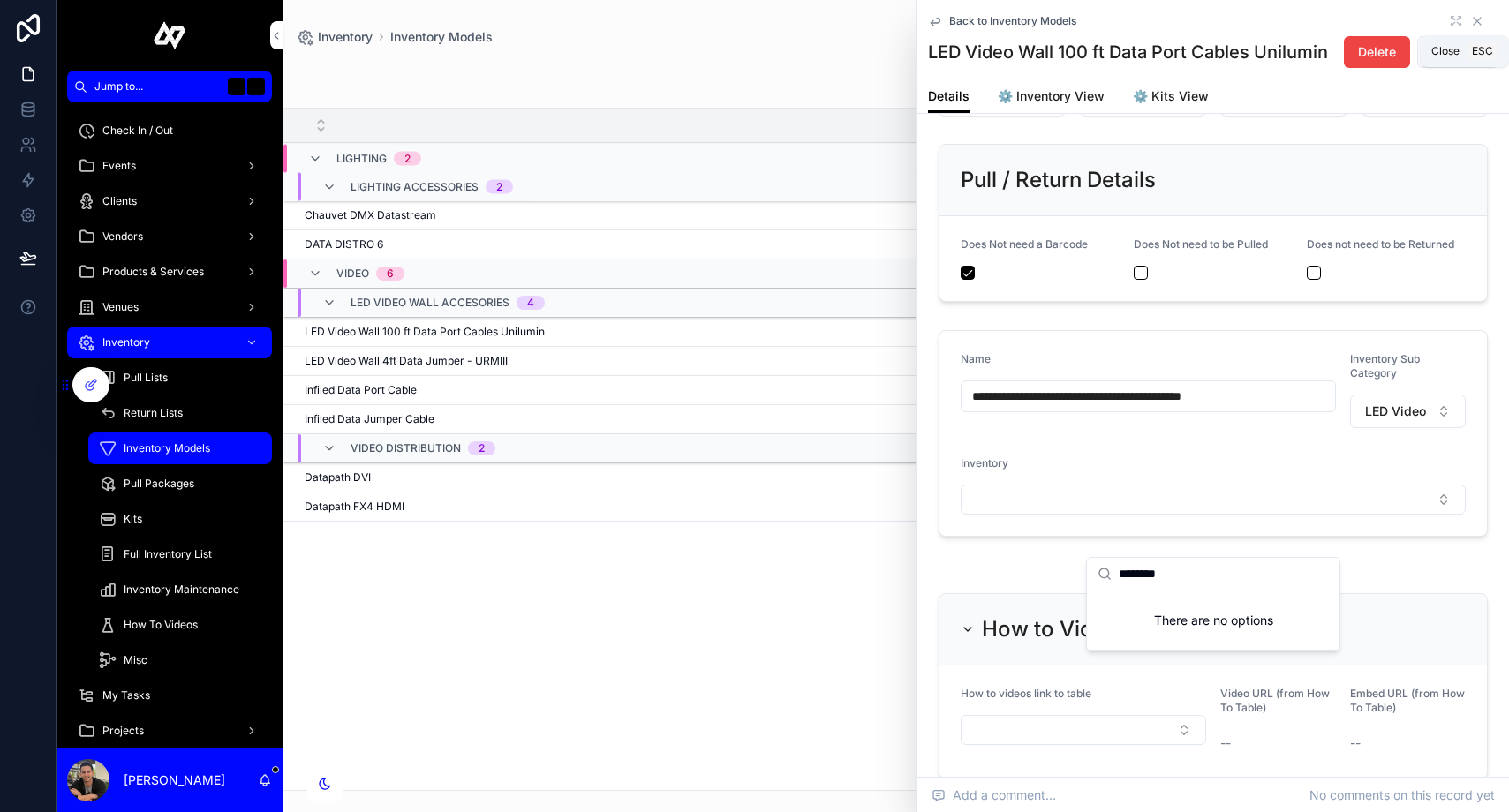
scroll to position [0, 0]
click at [1478, 23] on icon "scrollable content" at bounding box center [1477, 21] width 14 height 14
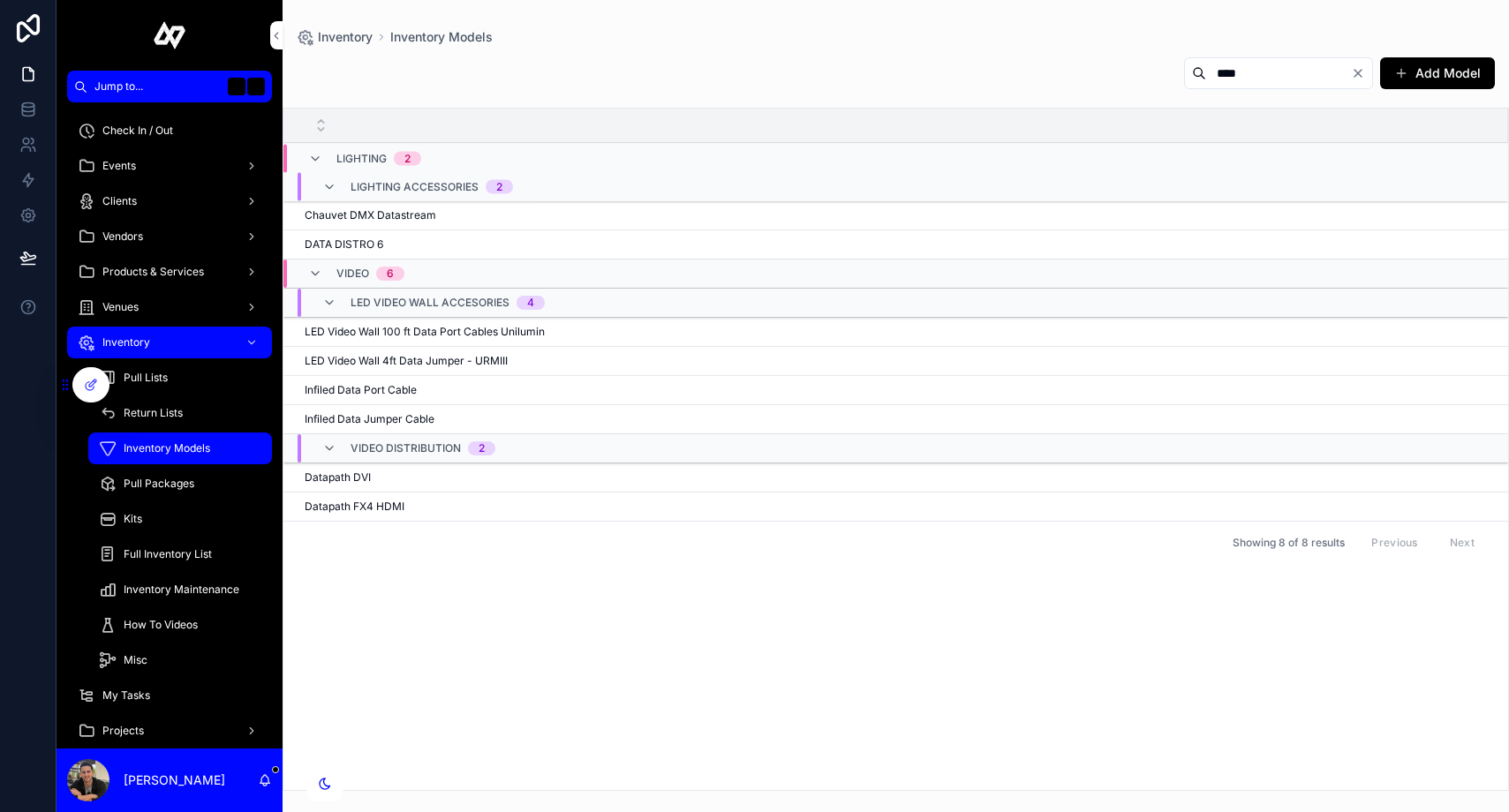
click at [160, 554] on span "Full Inventory List" at bounding box center [167, 554] width 89 height 14
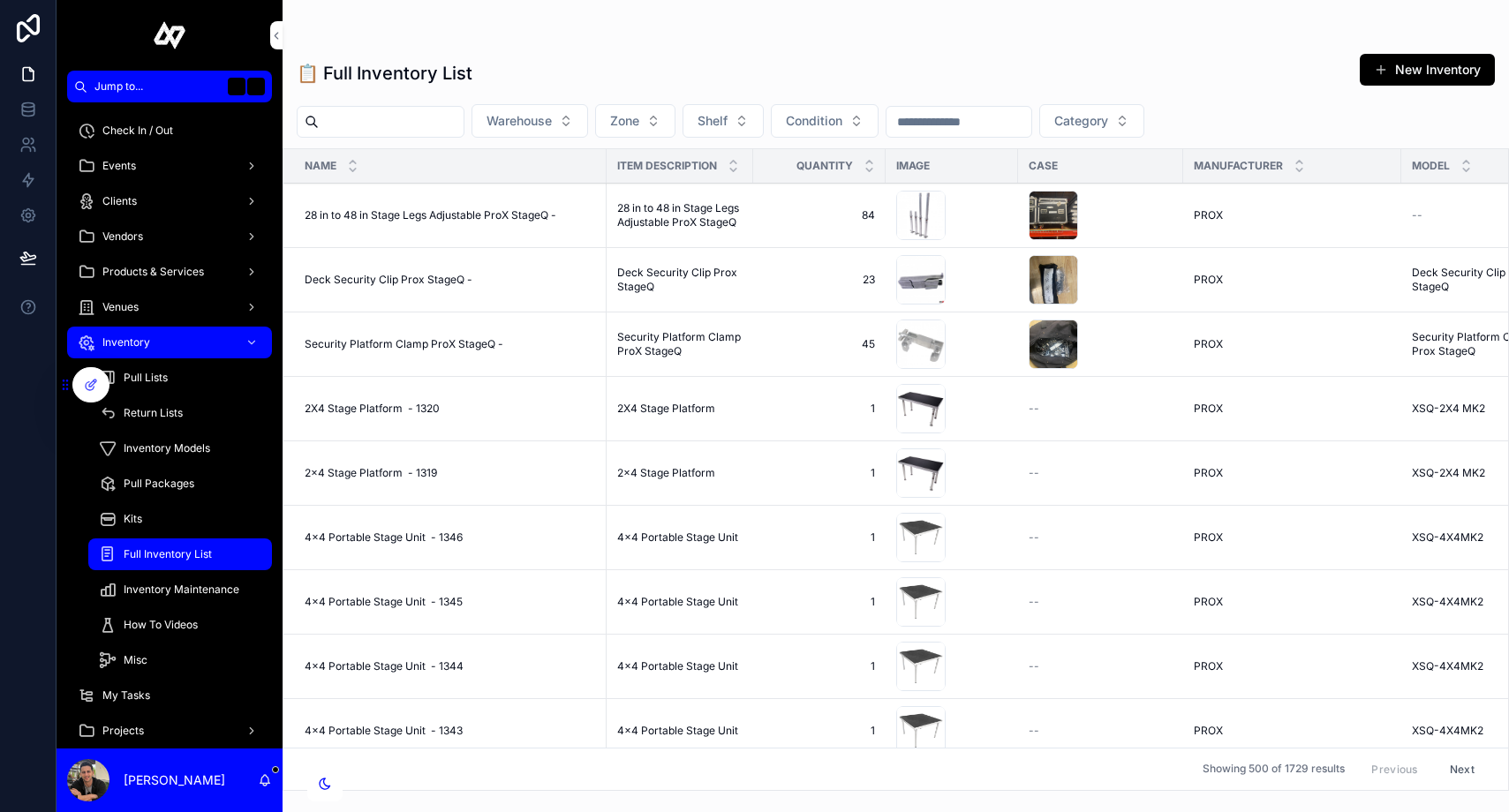
click at [383, 126] on input "scrollable content" at bounding box center [390, 121] width 144 height 25
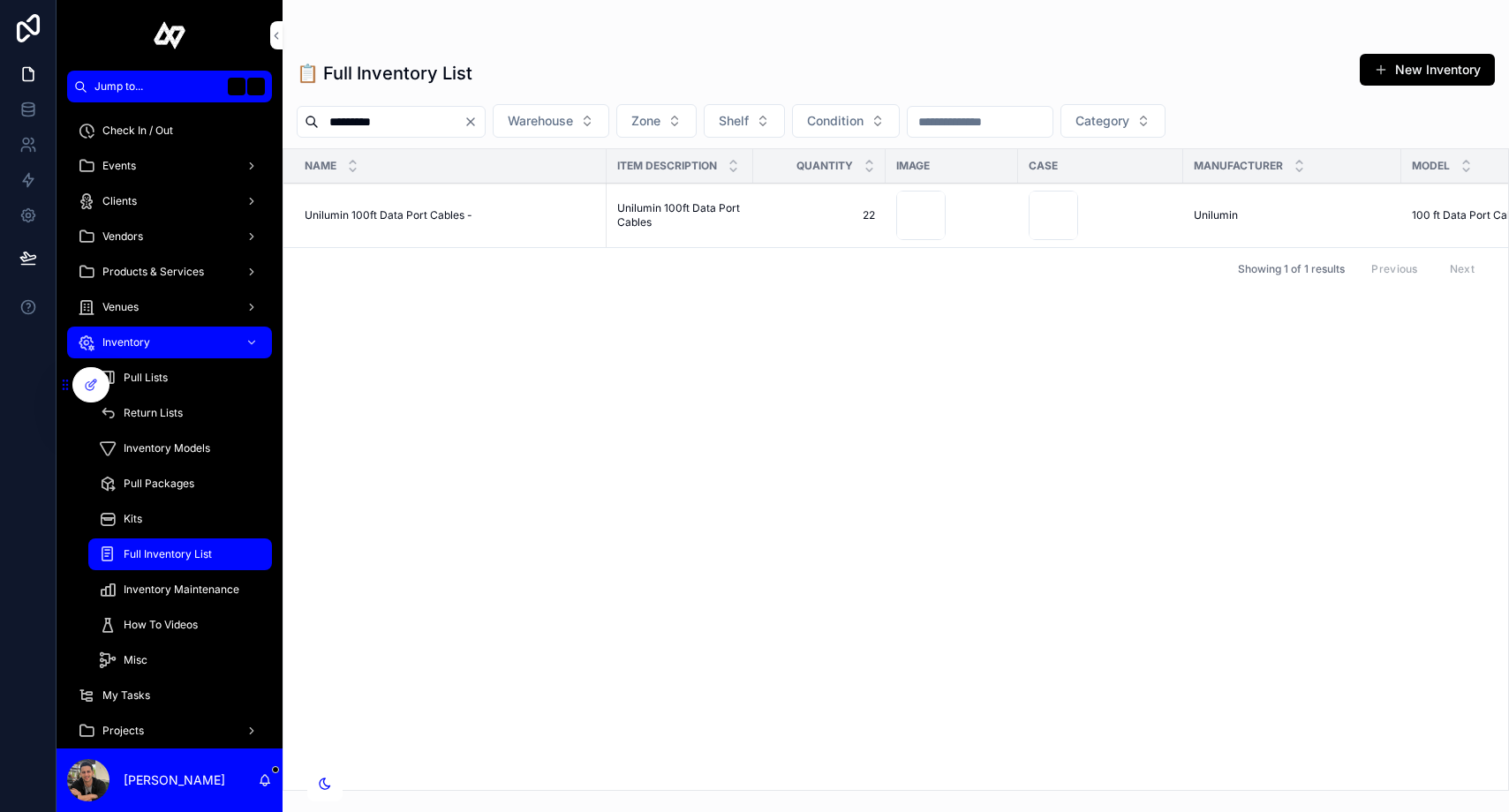
type input "*********"
click at [358, 212] on span "Unilumin 100ft Data Port Cables -" at bounding box center [388, 215] width 167 height 14
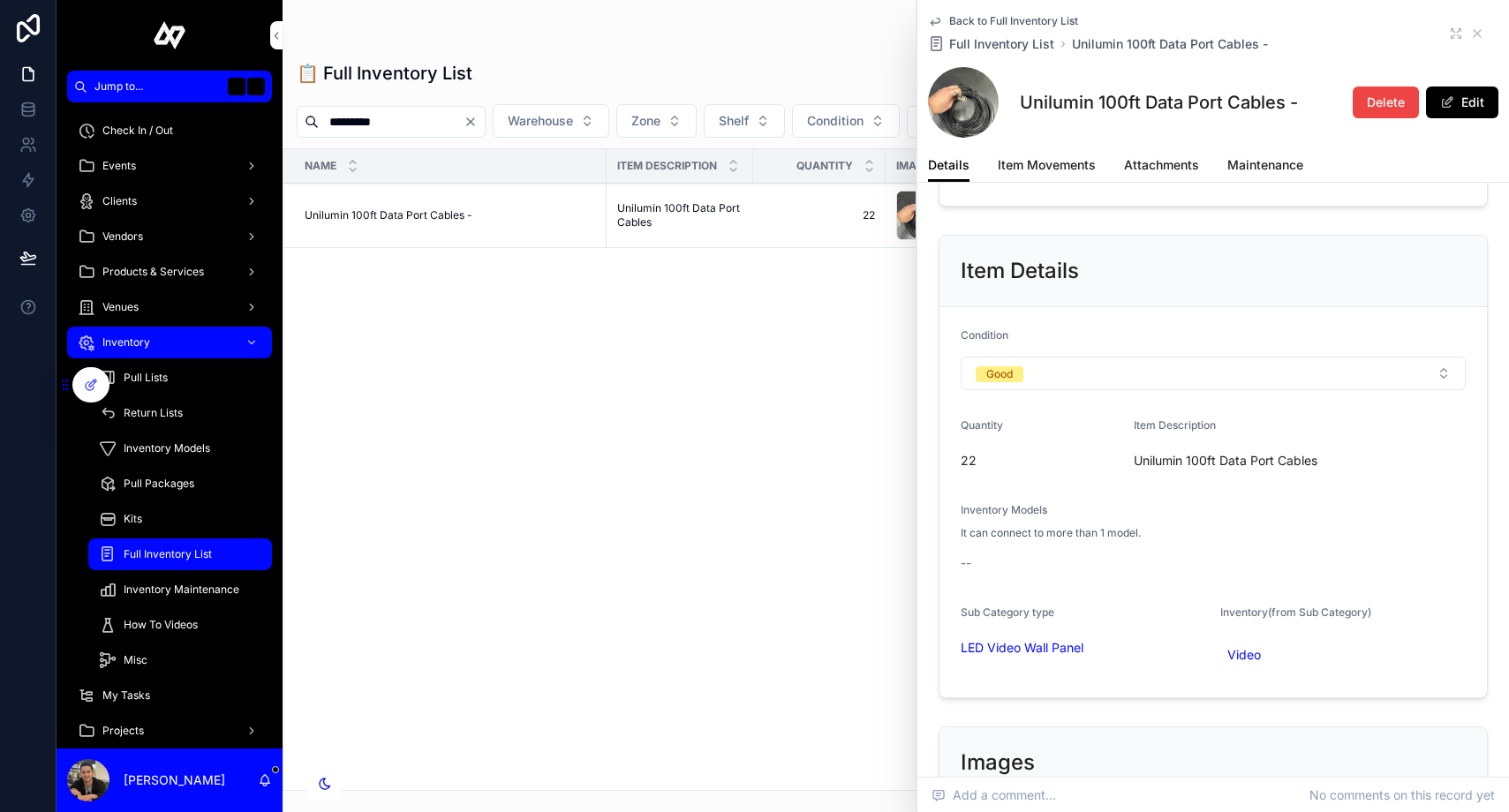
scroll to position [379, 0]
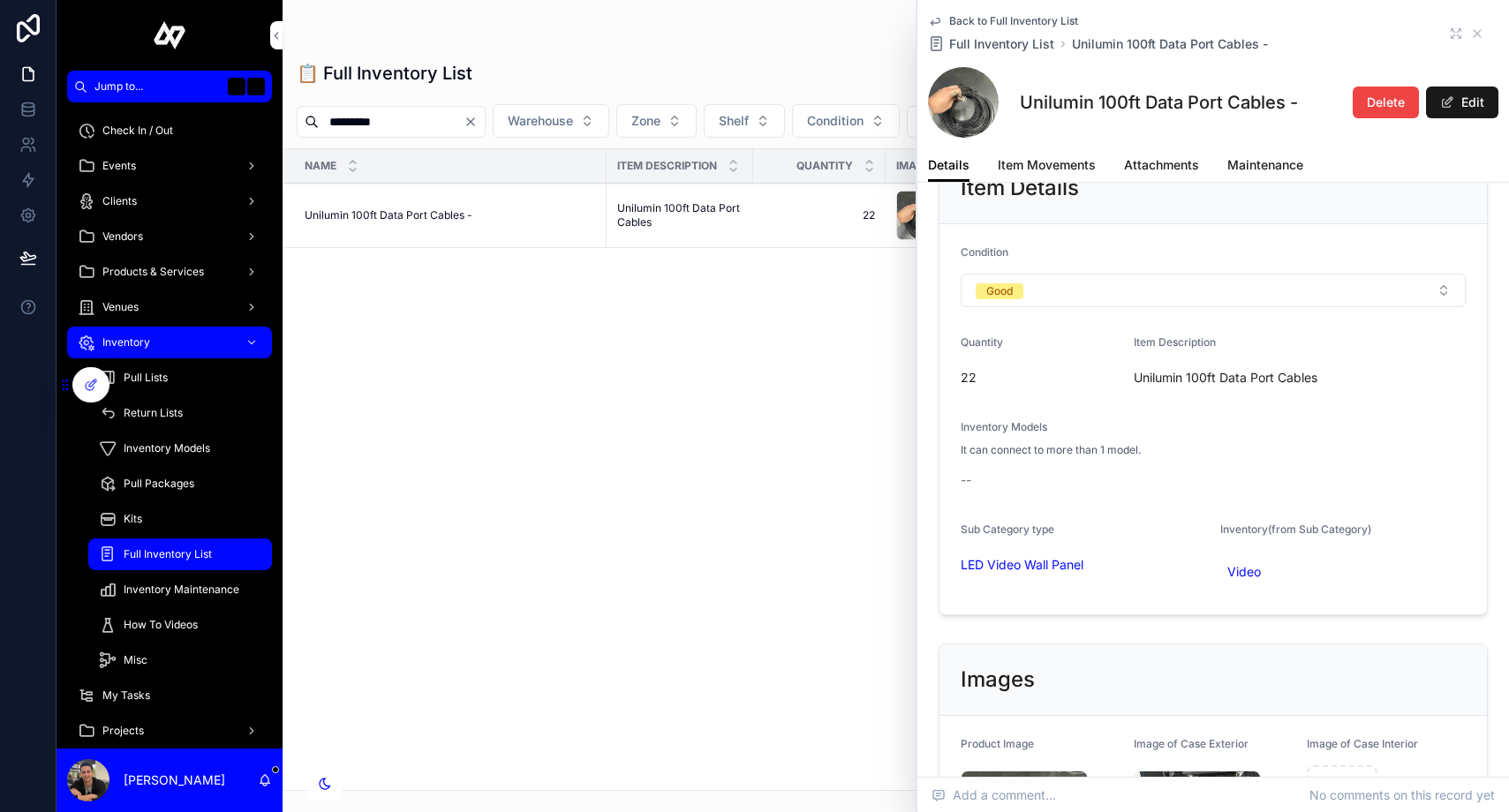
click at [1467, 107] on button "Edit" at bounding box center [1461, 102] width 73 height 32
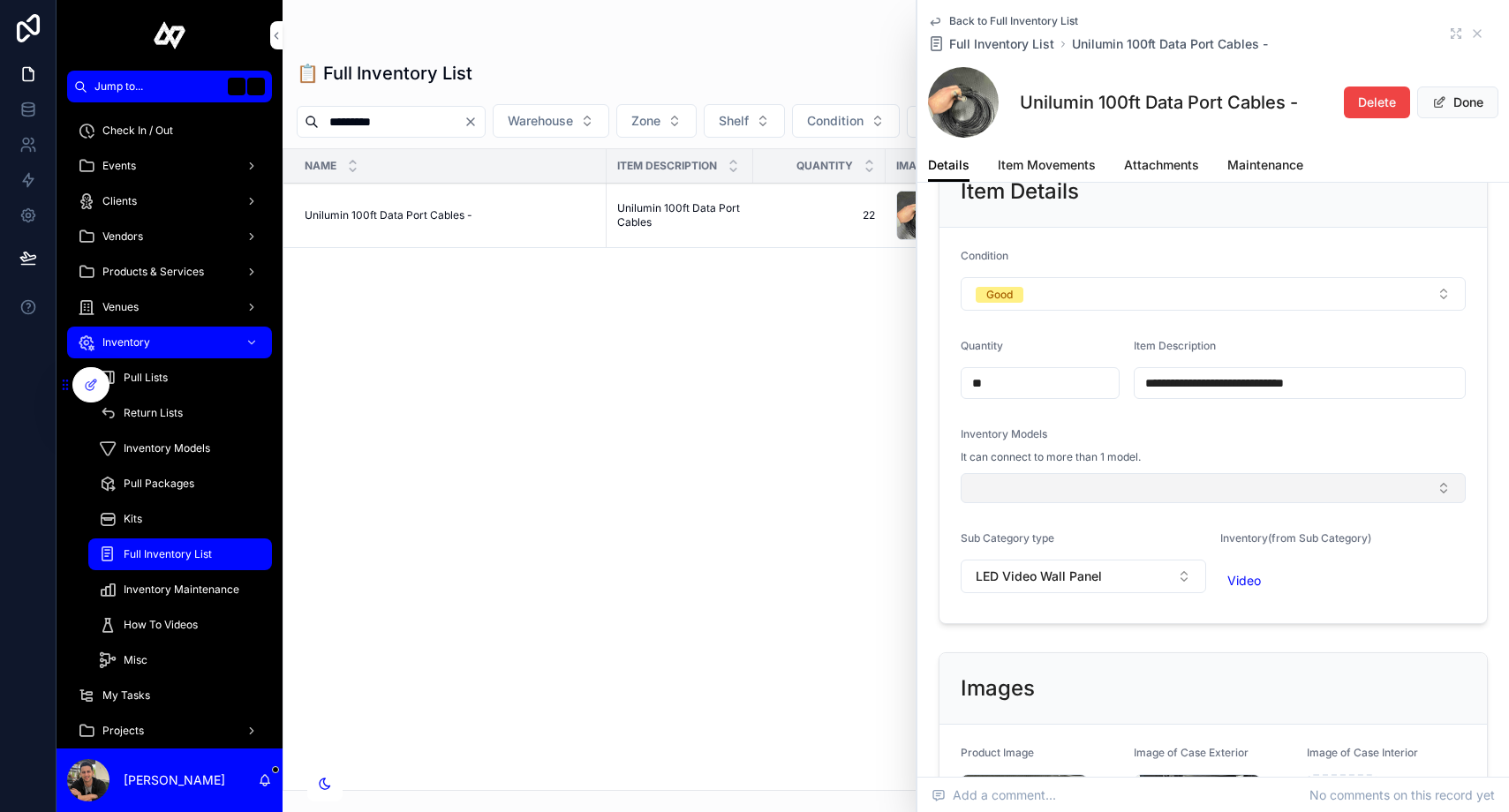
click at [1122, 490] on button "Select Button" at bounding box center [1212, 488] width 505 height 30
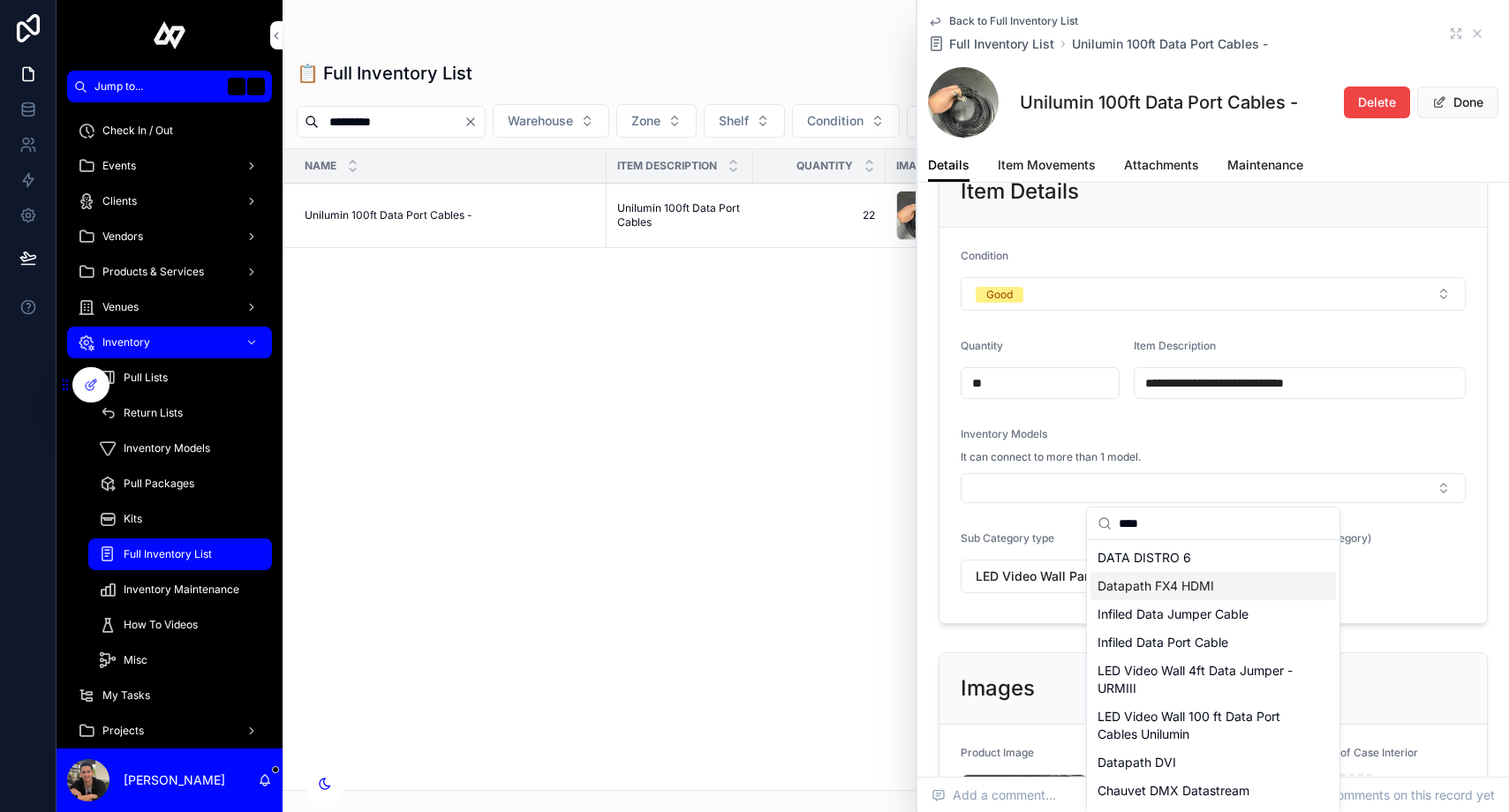
scroll to position [4, 0]
type input "****"
click at [1226, 707] on span "LED Video Wall 100 ft Data Port Cables Unilumin" at bounding box center [1201, 721] width 210 height 35
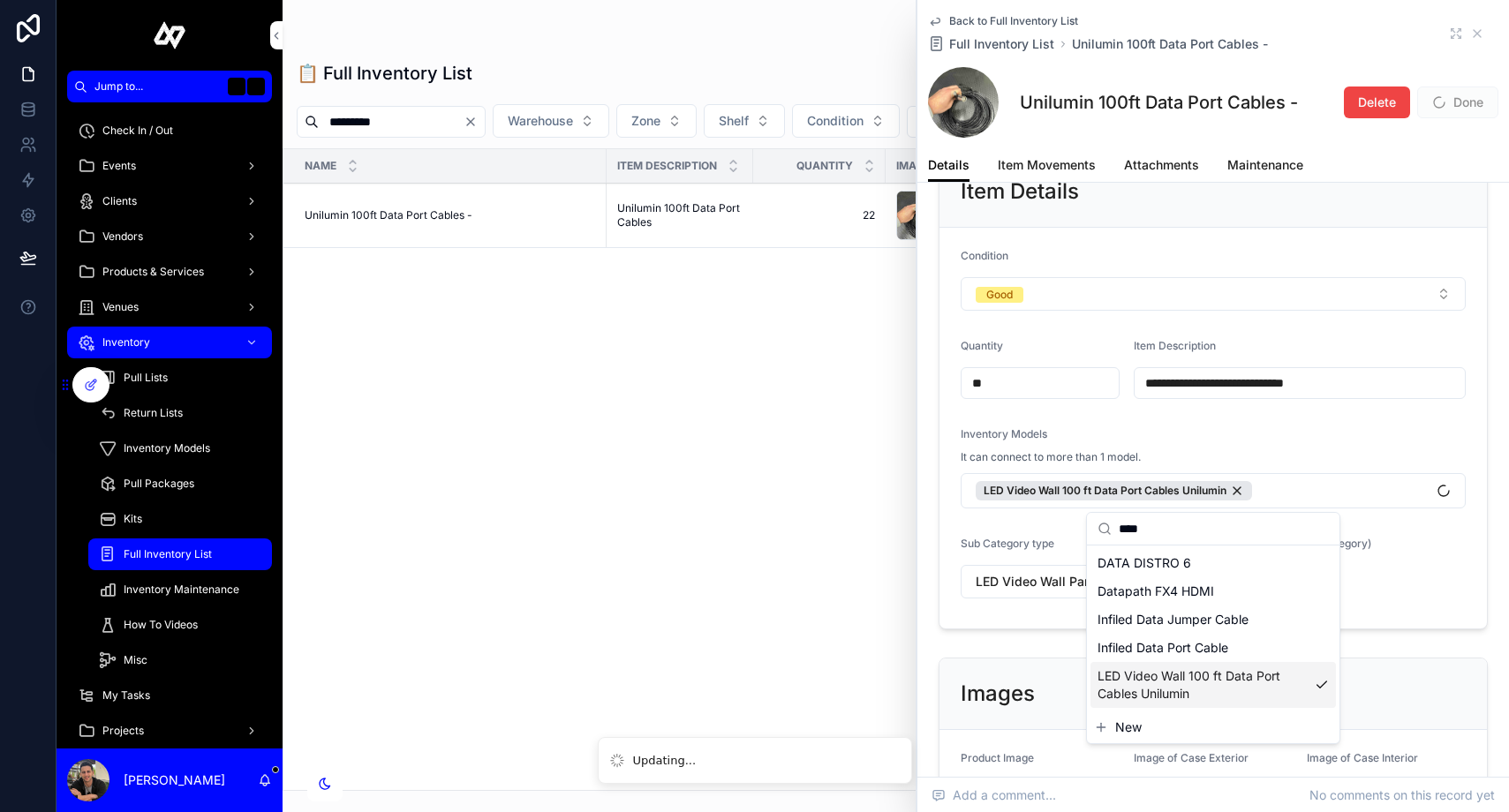
scroll to position [0, 0]
click at [1394, 440] on div "Inventory Models" at bounding box center [1212, 437] width 505 height 21
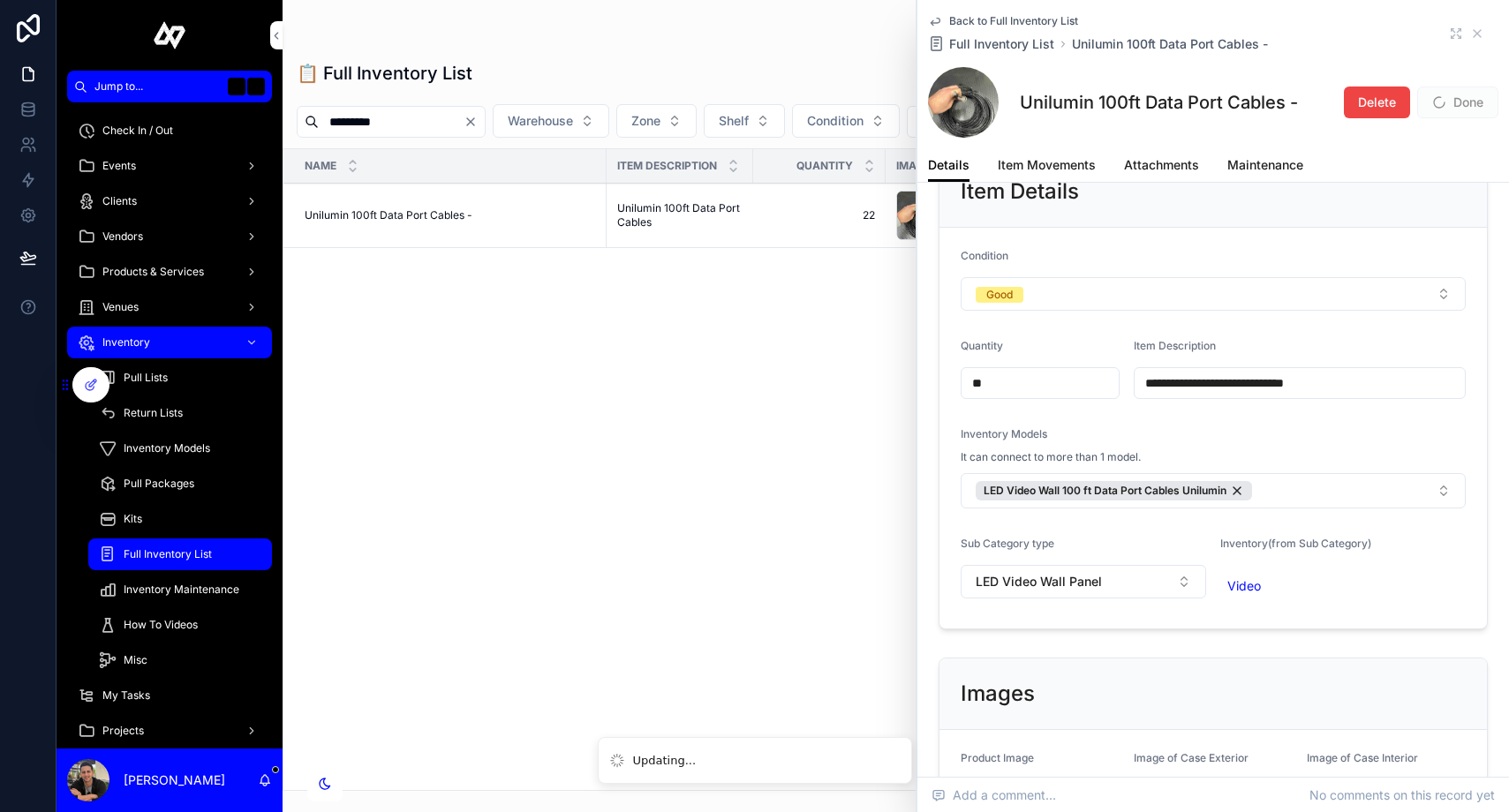
click at [1467, 103] on span "Done" at bounding box center [1457, 102] width 82 height 32
click at [1447, 92] on button "Done" at bounding box center [1457, 102] width 82 height 32
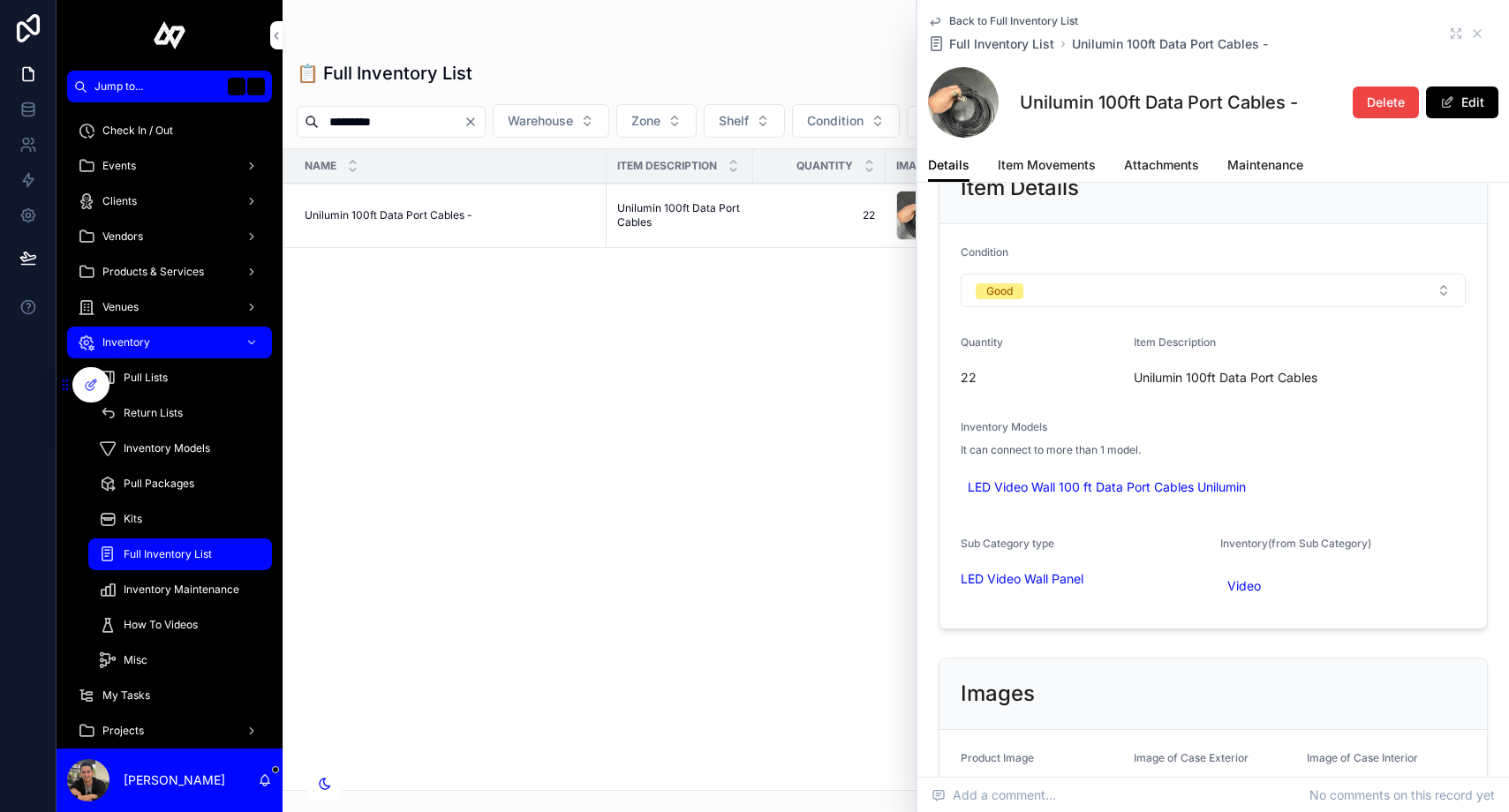
click at [817, 369] on div "Name Item Description Quantity Image Case Manufacturer Model Condition Warehous…" at bounding box center [896, 470] width 1224 height 641
click at [1473, 35] on icon "scrollable content" at bounding box center [1476, 33] width 7 height 7
